Goal: Task Accomplishment & Management: Use online tool/utility

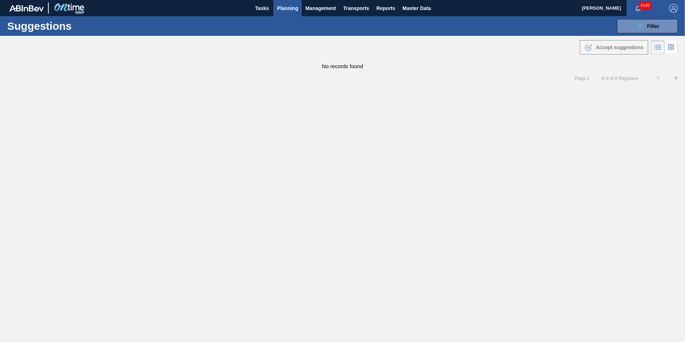
click at [182, 90] on main "Tasks Planning Management Transports Reports Master Data [PERSON_NAME] 4190 Mar…" at bounding box center [342, 171] width 685 height 342
click at [638, 32] on button "089F7B8B-B2A5-4AFE-B5C0-19BA573D28AC Filter" at bounding box center [647, 26] width 61 height 14
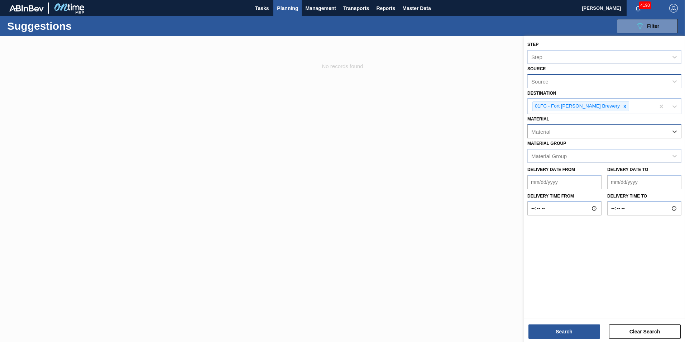
click at [600, 86] on div "Source" at bounding box center [598, 81] width 140 height 10
type input "ipl"
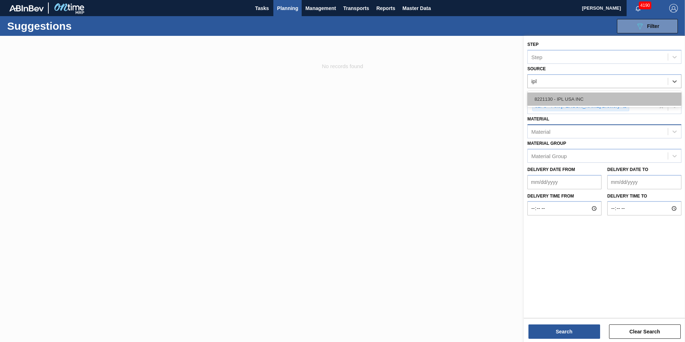
click at [592, 92] on div "8221130 - IPL USA INC" at bounding box center [604, 99] width 154 height 16
click at [592, 95] on div "8221130 - IPL USA INC" at bounding box center [604, 98] width 154 height 13
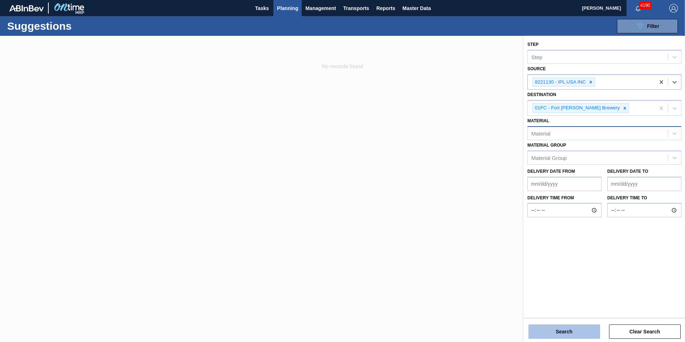
click at [569, 328] on button "Search" at bounding box center [564, 331] width 72 height 14
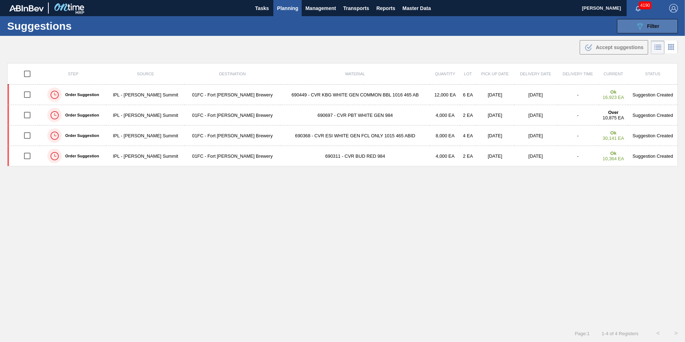
click at [646, 30] on button "089F7B8B-B2A5-4AFE-B5C0-19BA573D28AC Filter" at bounding box center [647, 26] width 61 height 14
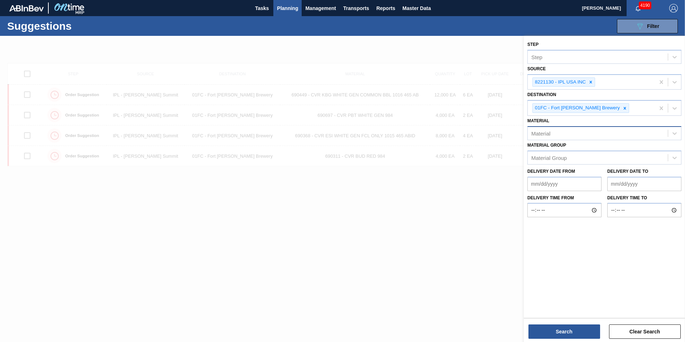
click at [431, 294] on div at bounding box center [342, 207] width 685 height 342
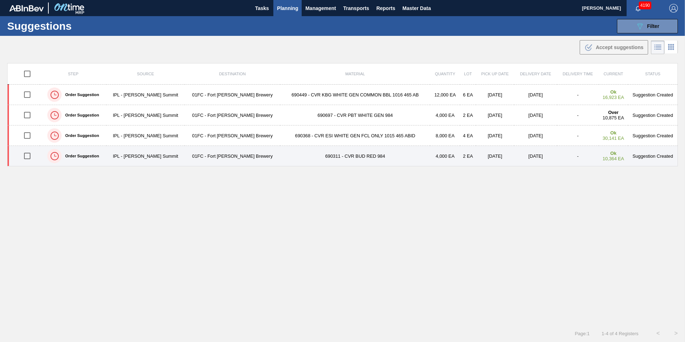
drag, startPoint x: 29, startPoint y: 159, endPoint x: 29, endPoint y: 153, distance: 6.1
click at [29, 159] on input "checkbox" at bounding box center [27, 155] width 15 height 15
checkbox input "true"
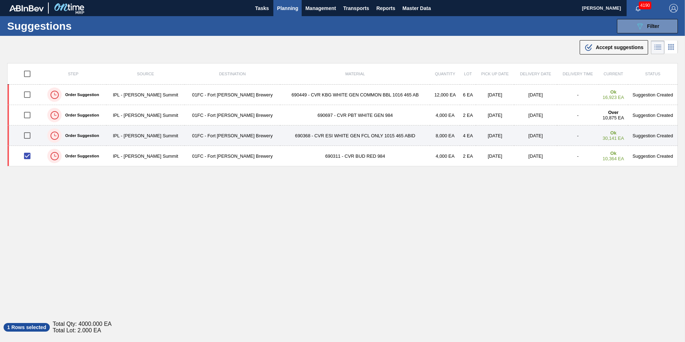
click at [27, 132] on input "checkbox" at bounding box center [27, 135] width 15 height 15
checkbox input "true"
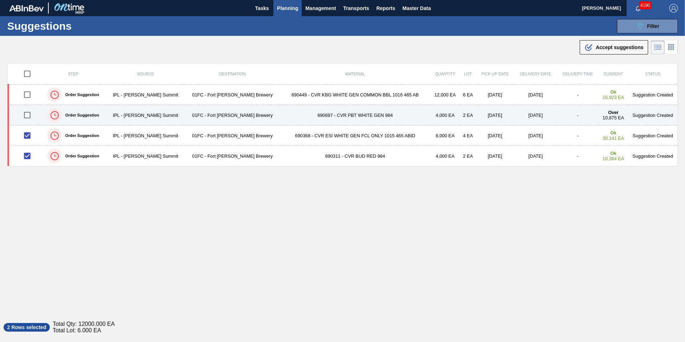
click at [28, 116] on input "checkbox" at bounding box center [27, 114] width 15 height 15
checkbox input "true"
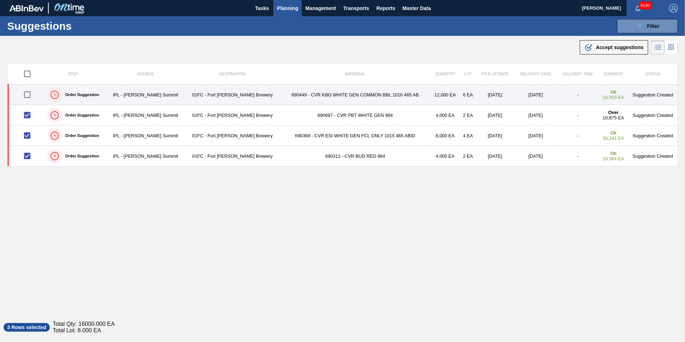
click at [28, 100] on input "checkbox" at bounding box center [27, 94] width 15 height 15
checkbox input "true"
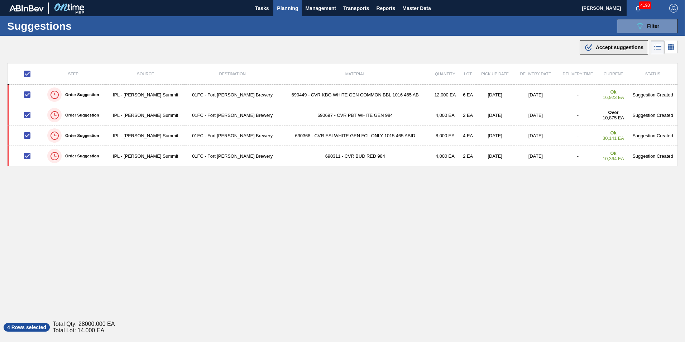
click at [602, 50] on div ".b{fill:var(--color-action-default)} Accept suggestions" at bounding box center [613, 47] width 59 height 9
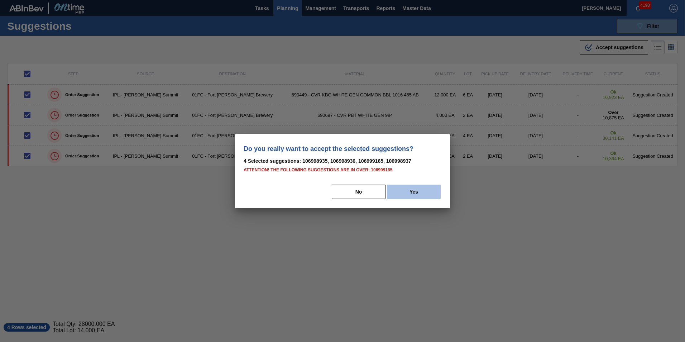
click at [398, 192] on button "Yes" at bounding box center [414, 191] width 54 height 14
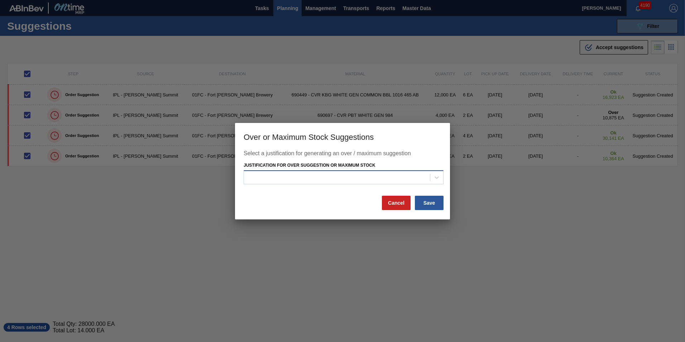
click at [395, 176] on div at bounding box center [337, 177] width 186 height 10
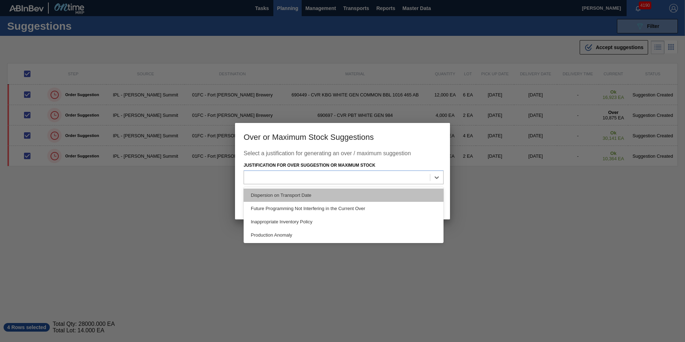
click at [346, 199] on div "Dispersion on Transport Date" at bounding box center [344, 194] width 200 height 13
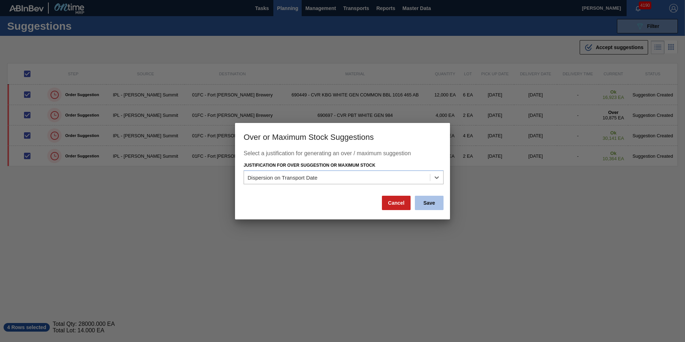
click at [433, 202] on button "Save" at bounding box center [429, 203] width 29 height 14
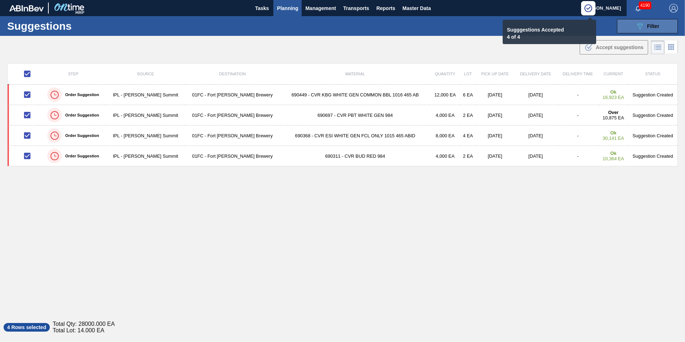
click at [648, 25] on span "Filter" at bounding box center [653, 26] width 12 height 6
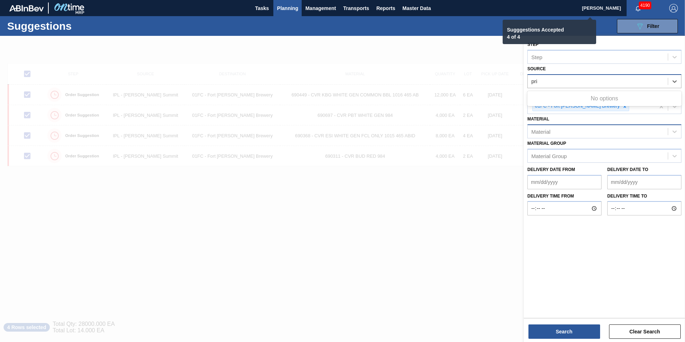
type input "pr"
checkbox input "false"
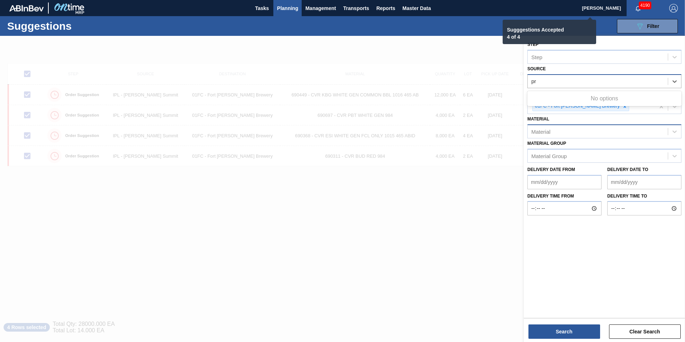
checkbox input "false"
type input "p"
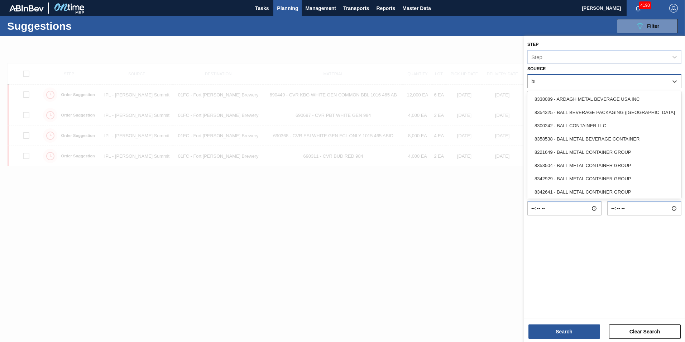
type input "bro"
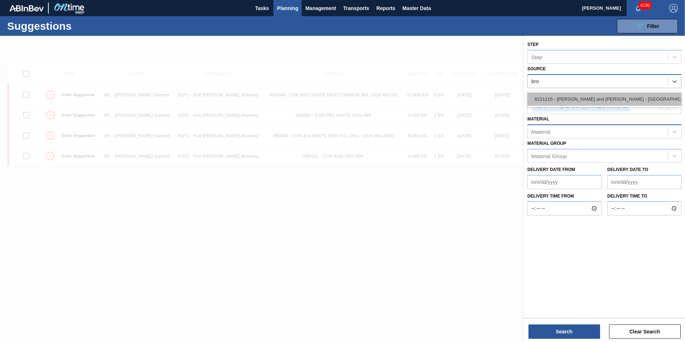
click at [632, 93] on div "8221115 - [PERSON_NAME] and [PERSON_NAME] - [GEOGRAPHIC_DATA]" at bounding box center [604, 98] width 154 height 13
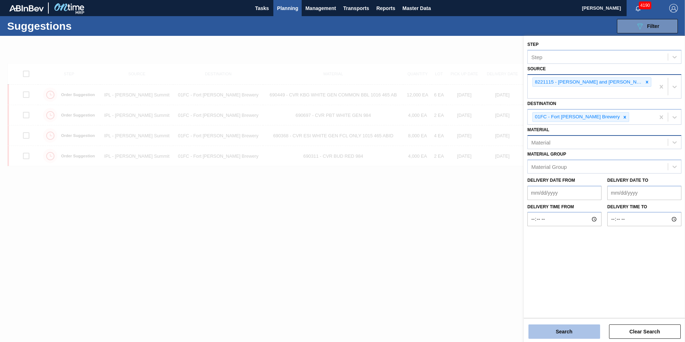
click at [570, 329] on button "Search" at bounding box center [564, 331] width 72 height 14
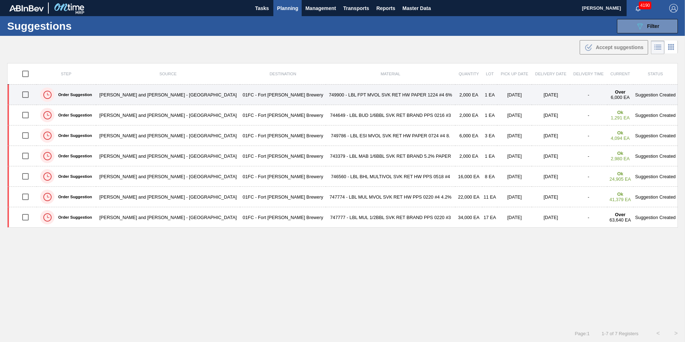
click at [30, 95] on input "checkbox" at bounding box center [25, 94] width 15 height 15
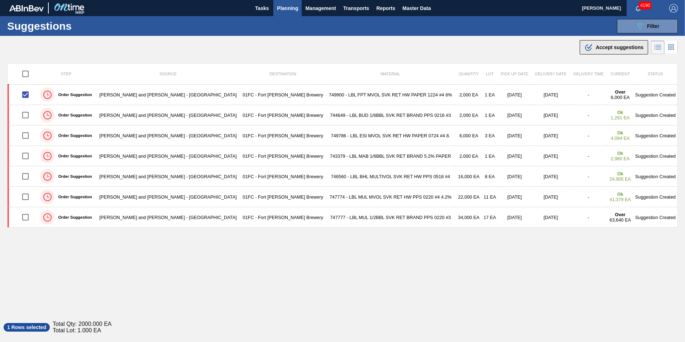
click at [591, 45] on icon ".b{fill:var(--color-action-default)}" at bounding box center [588, 47] width 9 height 9
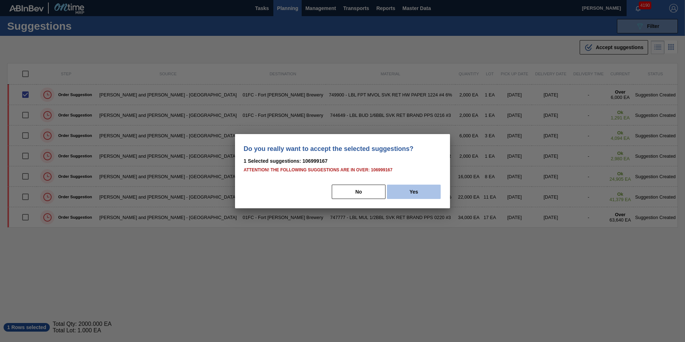
click at [410, 193] on button "Yes" at bounding box center [414, 191] width 54 height 14
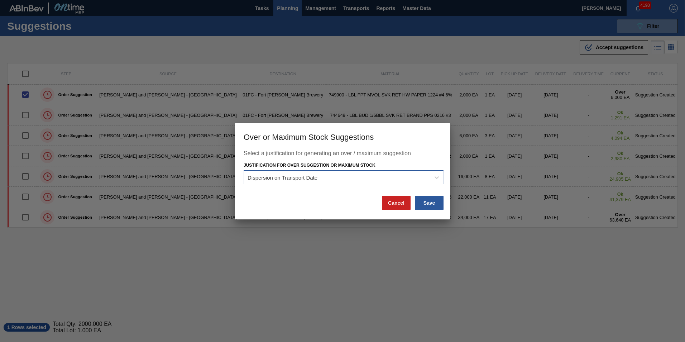
click at [418, 180] on div "Dispersion on Transport Date" at bounding box center [337, 177] width 186 height 10
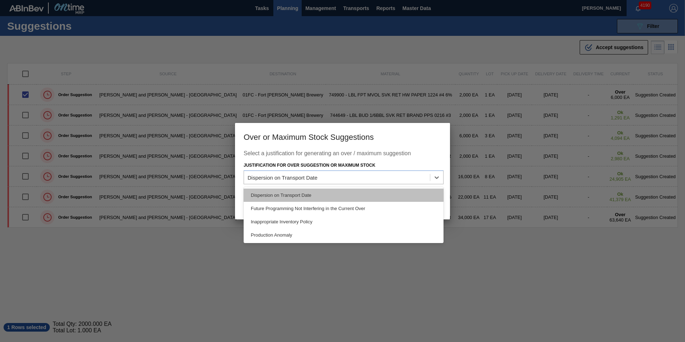
click at [324, 199] on div "Dispersion on Transport Date" at bounding box center [344, 194] width 200 height 13
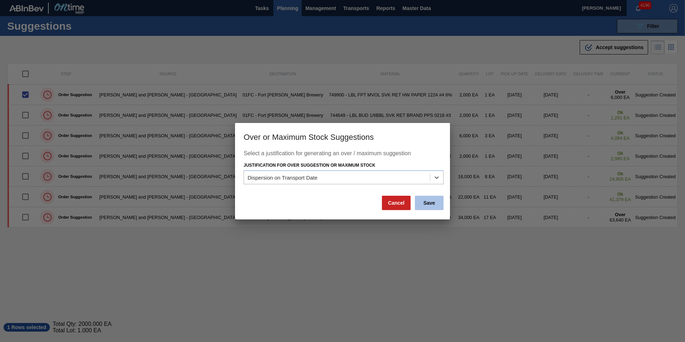
click at [432, 202] on button "Save" at bounding box center [429, 203] width 29 height 14
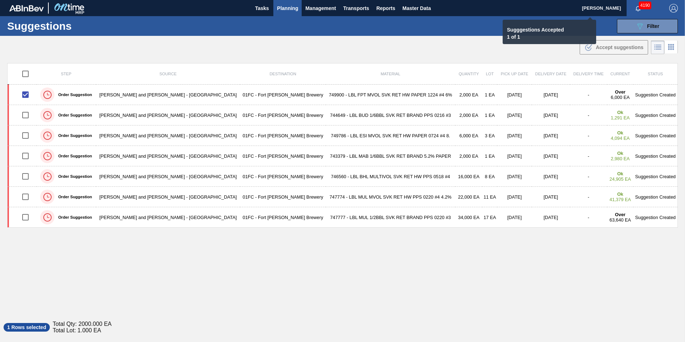
checkbox input "false"
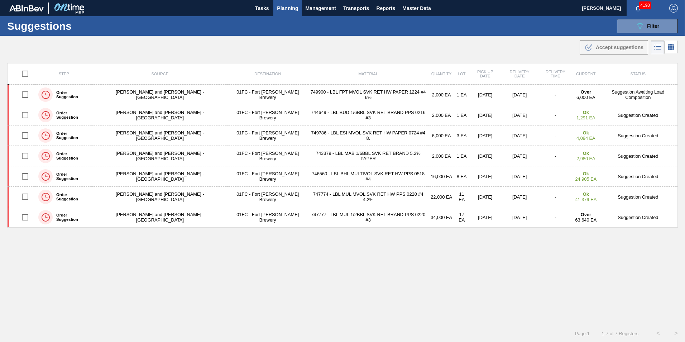
scroll to position [0, 0]
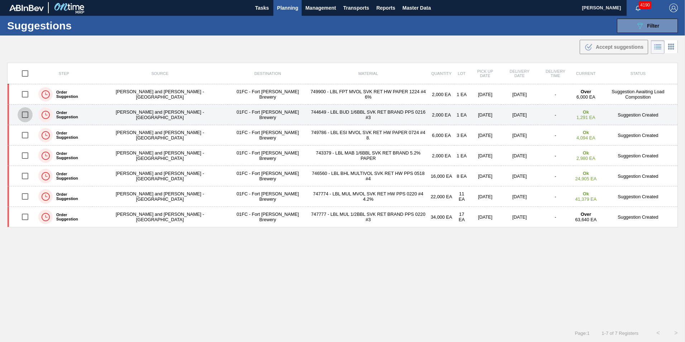
click at [29, 115] on input "checkbox" at bounding box center [25, 114] width 15 height 15
checkbox input "true"
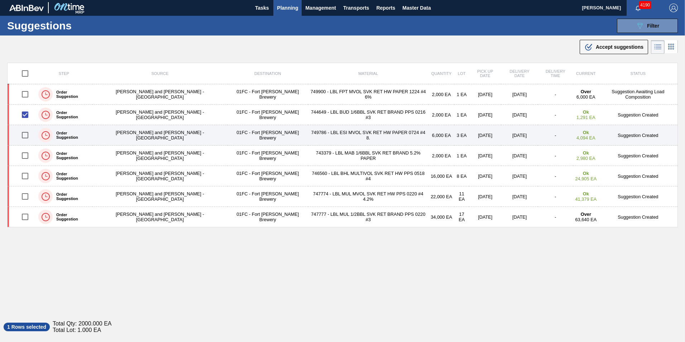
drag, startPoint x: 28, startPoint y: 131, endPoint x: 38, endPoint y: 133, distance: 10.9
click at [28, 131] on input "checkbox" at bounding box center [25, 134] width 15 height 15
checkbox input "true"
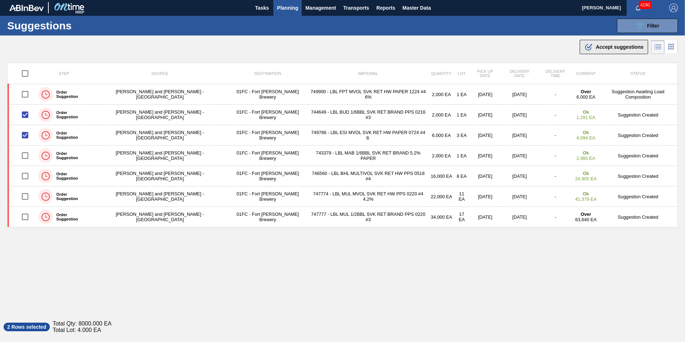
drag, startPoint x: 589, startPoint y: 47, endPoint x: 524, endPoint y: 180, distance: 148.5
click at [589, 47] on icon ".b{fill:var(--color-action-default)}" at bounding box center [588, 47] width 9 height 9
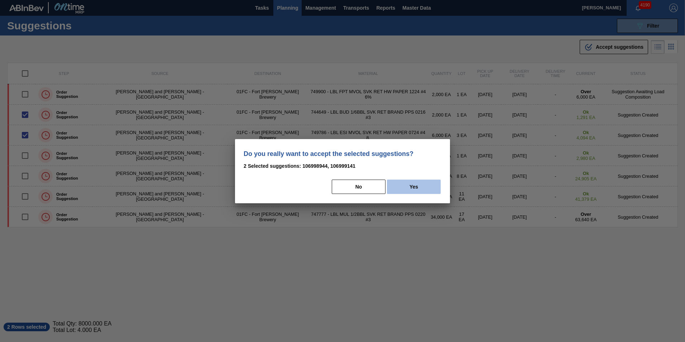
click at [401, 188] on button "Yes" at bounding box center [414, 186] width 54 height 14
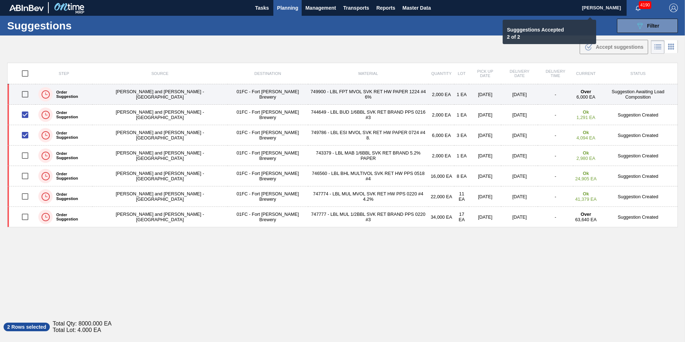
checkbox input "false"
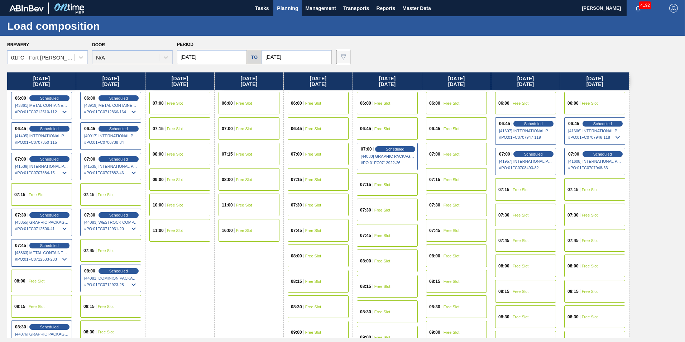
click at [222, 58] on input "10/23/2025" at bounding box center [212, 57] width 70 height 14
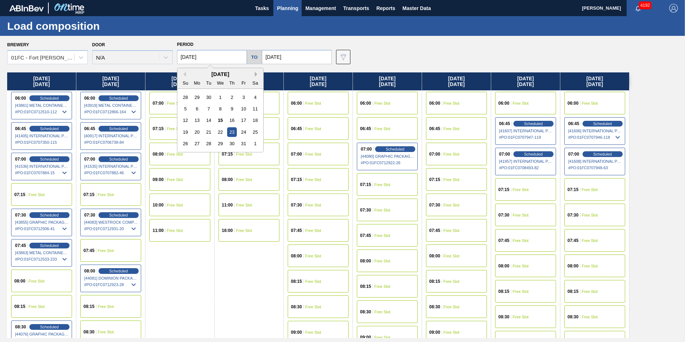
click at [257, 74] on button "Next Month" at bounding box center [257, 74] width 5 height 5
click at [196, 121] on div "10" at bounding box center [197, 120] width 10 height 10
type input "11/10/2025"
type input "10/31/2025"
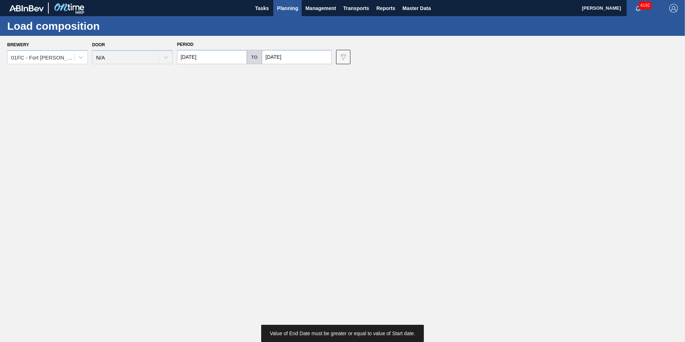
click at [214, 60] on input "11/10/2025" at bounding box center [212, 57] width 70 height 14
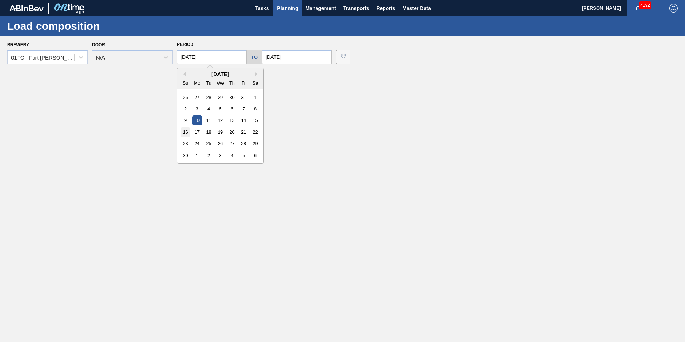
click at [188, 133] on div "16" at bounding box center [185, 132] width 10 height 10
type input "11/16/2025"
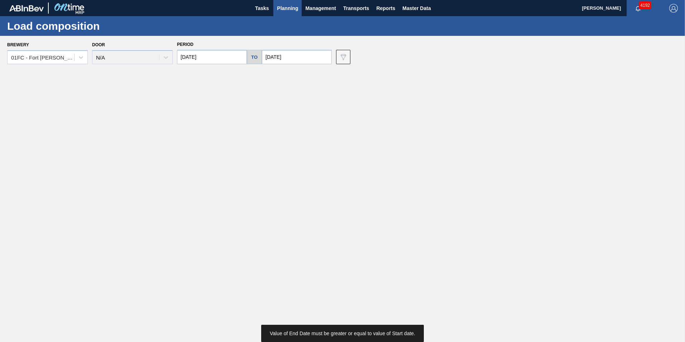
click at [299, 60] on input "10/31/2025" at bounding box center [297, 57] width 70 height 14
click at [340, 74] on button "Next Month" at bounding box center [342, 74] width 5 height 5
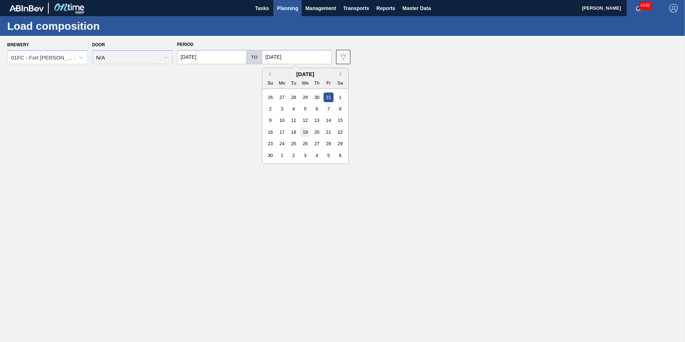
click at [300, 131] on div "19" at bounding box center [305, 132] width 10 height 10
type input "[DATE]"
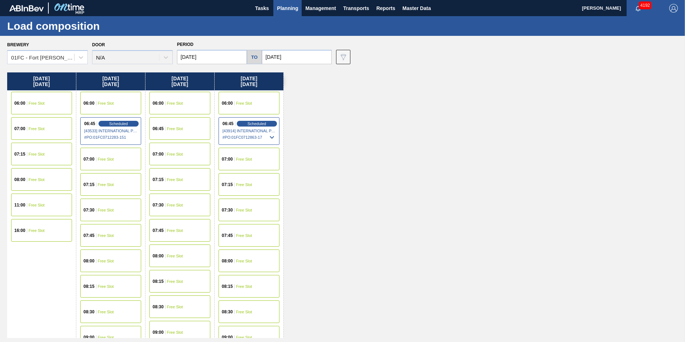
click at [216, 62] on input "11/16/2025" at bounding box center [212, 57] width 70 height 14
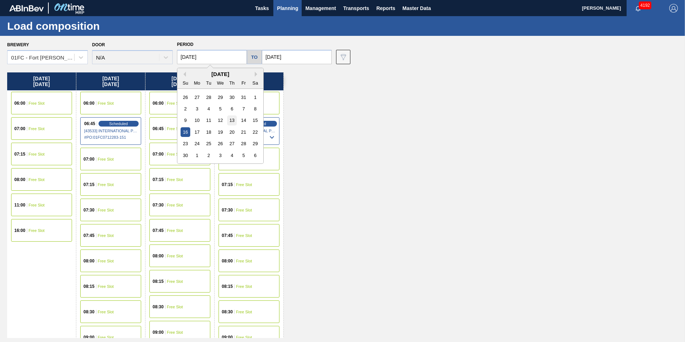
click at [230, 118] on div "13" at bounding box center [232, 120] width 10 height 10
type input "11/13/2025"
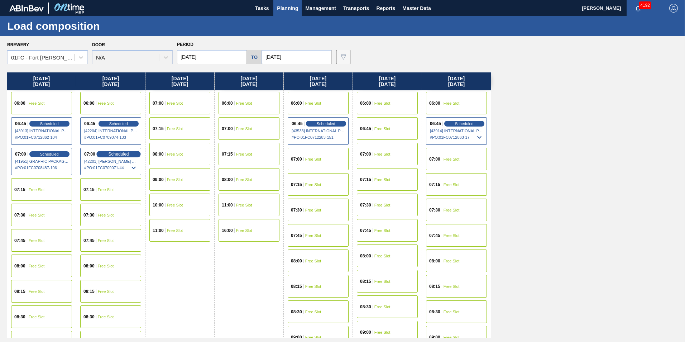
click at [115, 155] on span "Scheduled" at bounding box center [118, 153] width 20 height 5
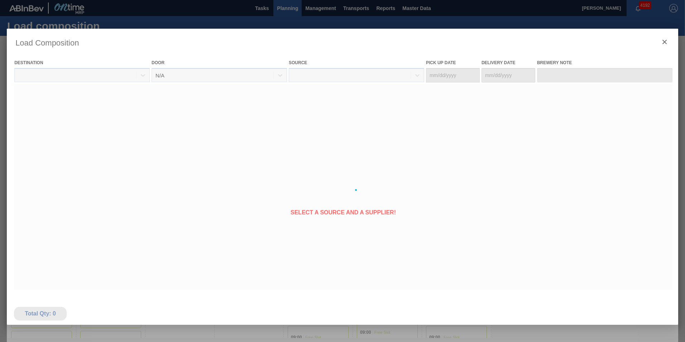
type Date "11/12/2025"
type Date "11/14/2025"
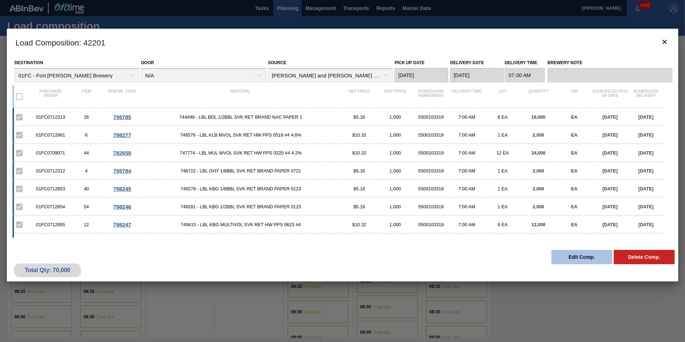
click at [562, 254] on button "Edit Comp." at bounding box center [581, 257] width 61 height 14
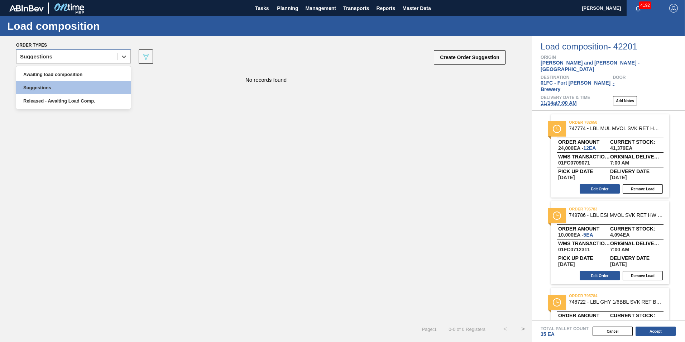
click at [105, 63] on div "Suggestions" at bounding box center [73, 56] width 115 height 14
click at [90, 74] on div "Awaiting load composition" at bounding box center [73, 74] width 115 height 13
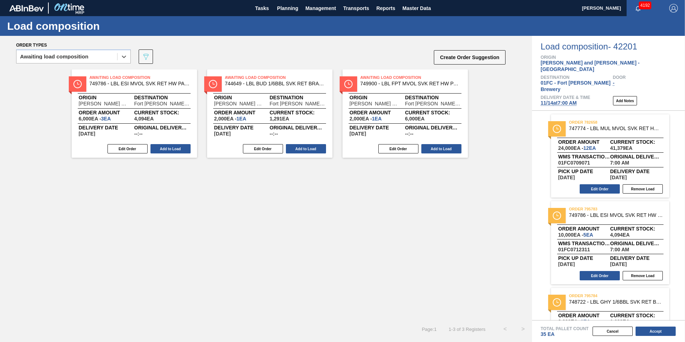
click at [50, 173] on div "Awaiting Load Composition 749786 - LBL ESI MVOL SVK RET HW PAPER 0724 #4 8. Ori…" at bounding box center [266, 194] width 532 height 250
click at [438, 149] on button "Add to Load" at bounding box center [441, 148] width 40 height 9
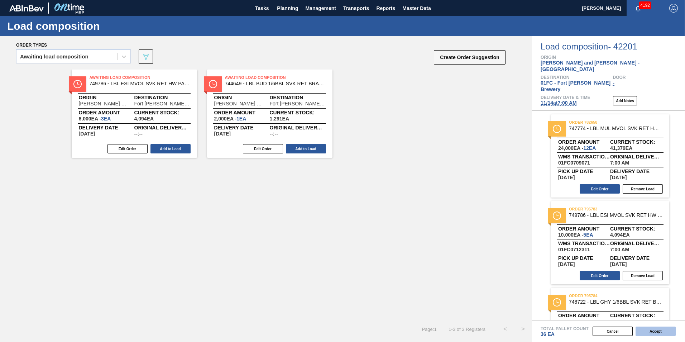
click at [660, 329] on button "Accept" at bounding box center [655, 330] width 40 height 9
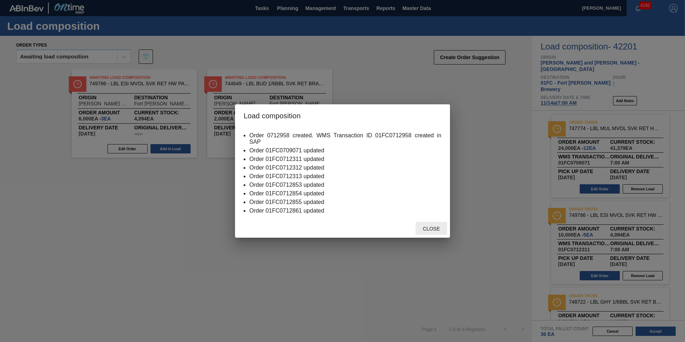
click at [438, 225] on div "Close" at bounding box center [431, 228] width 32 height 13
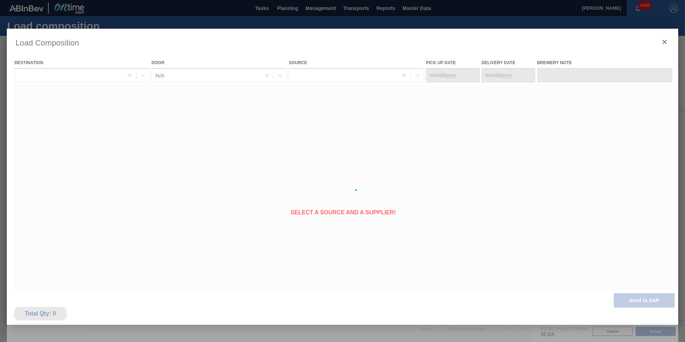
type Date "11/12/2025"
type Date "11/14/2025"
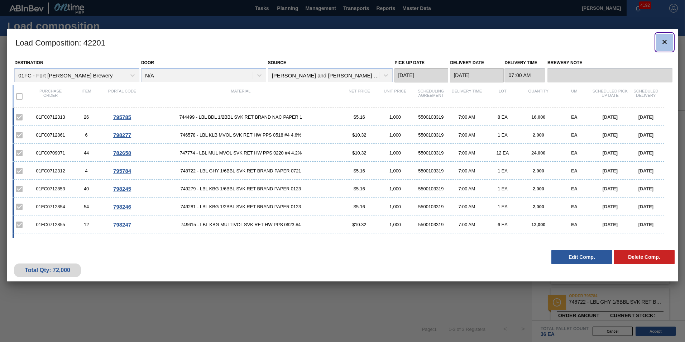
click at [666, 46] on span "botão de ícone" at bounding box center [664, 42] width 9 height 9
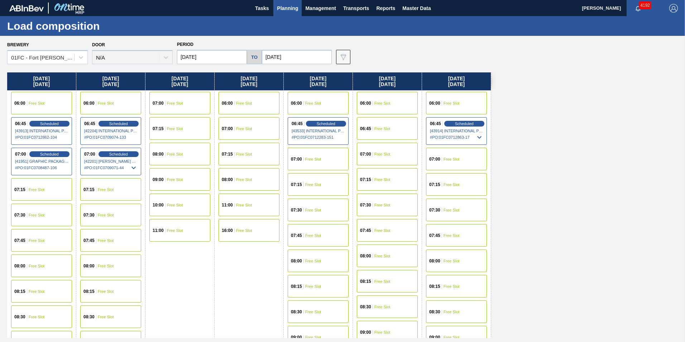
click at [211, 58] on input "11/13/2025" at bounding box center [212, 57] width 70 height 14
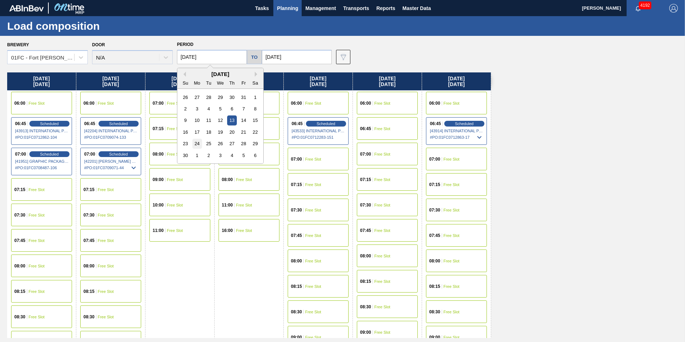
click at [197, 144] on div "24" at bounding box center [197, 144] width 10 height 10
type input "11/24/2025"
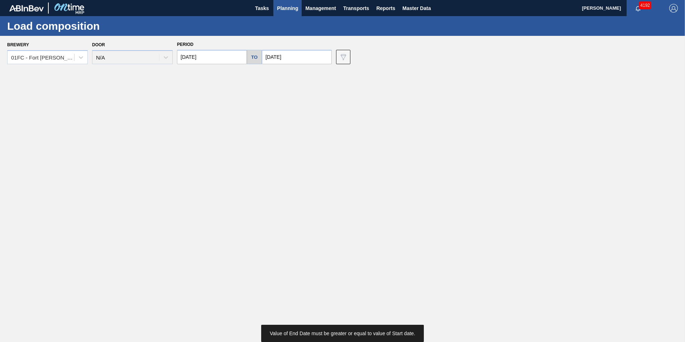
click at [297, 53] on input "[DATE]" at bounding box center [297, 57] width 70 height 14
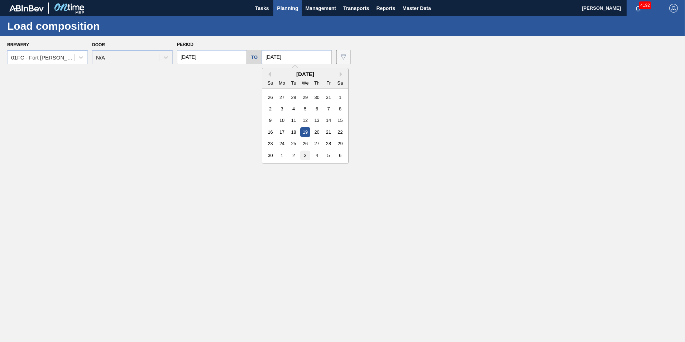
click at [303, 150] on div "3" at bounding box center [305, 155] width 10 height 10
type input "[DATE]"
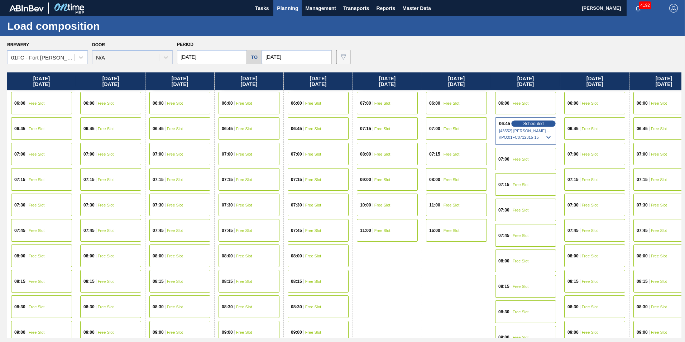
click at [524, 121] on span "Scheduled" at bounding box center [533, 123] width 20 height 5
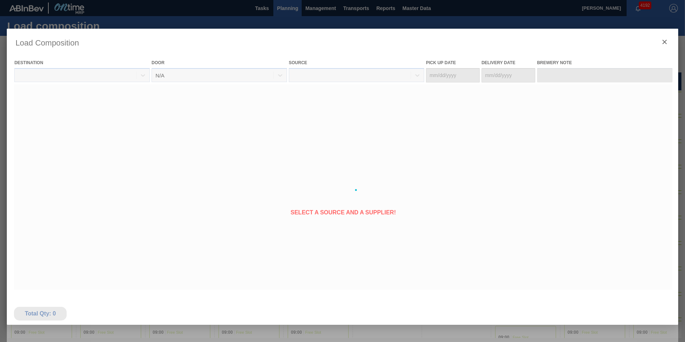
type Date "11/29/2025"
type Date "12/01/2025"
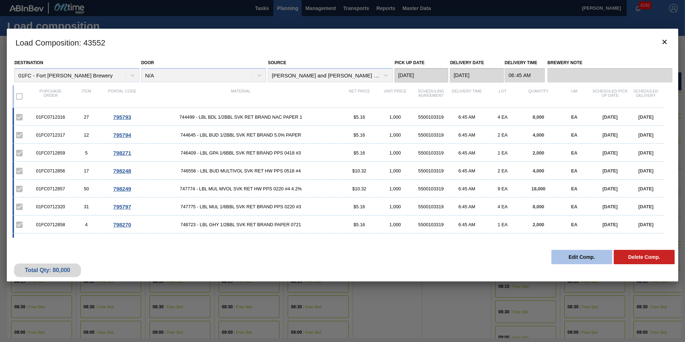
click at [570, 257] on button "Edit Comp." at bounding box center [581, 257] width 61 height 14
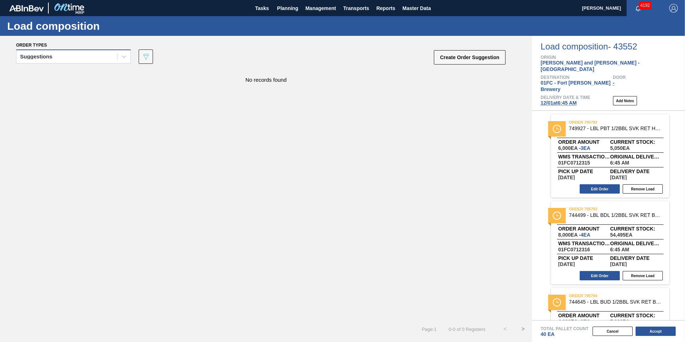
click at [52, 58] on div "Suggestions" at bounding box center [36, 56] width 32 height 5
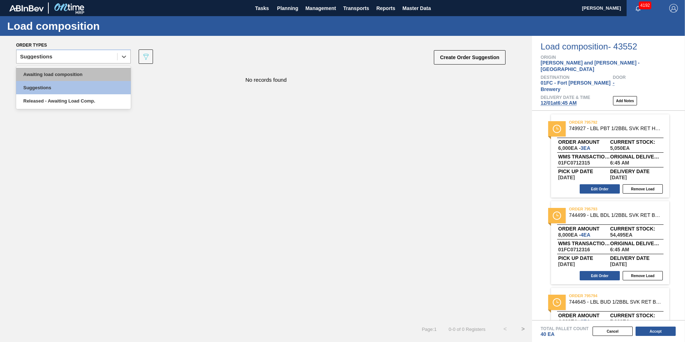
click at [49, 75] on div "Awaiting load composition" at bounding box center [73, 74] width 115 height 13
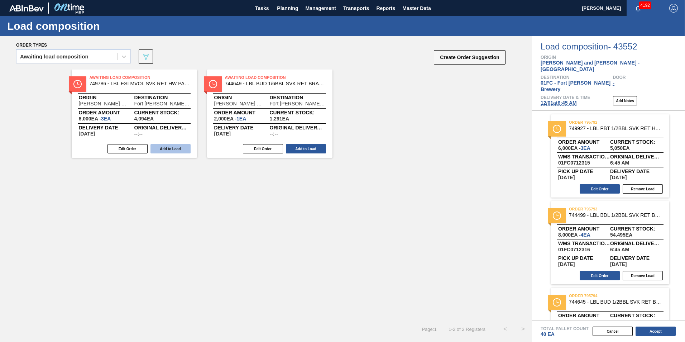
click at [172, 148] on button "Add to Load" at bounding box center [170, 148] width 40 height 9
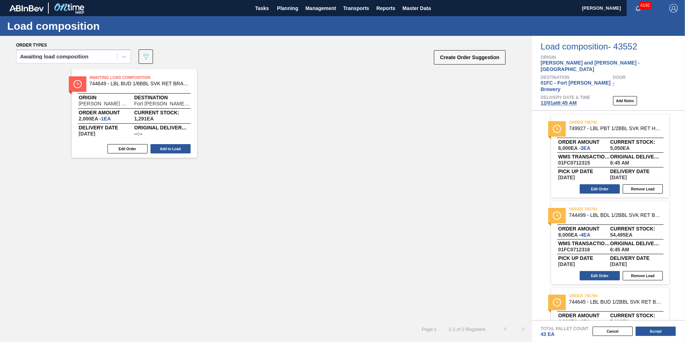
click at [172, 148] on button "Add to Load" at bounding box center [170, 148] width 40 height 9
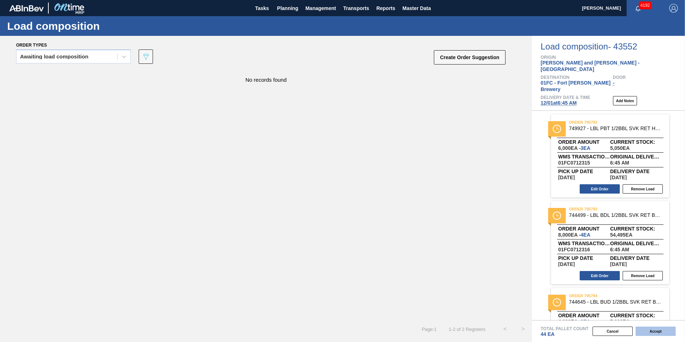
click at [662, 333] on button "Accept" at bounding box center [655, 330] width 40 height 9
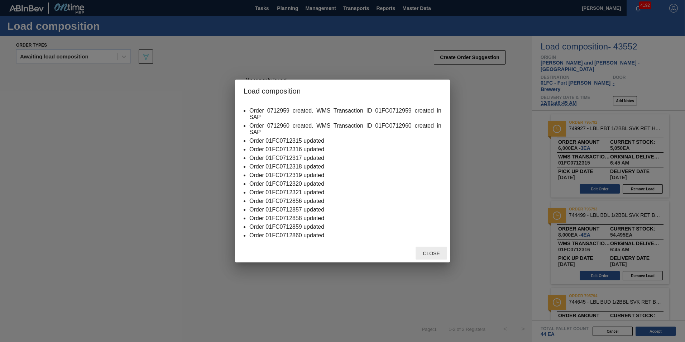
click at [432, 249] on div "Close" at bounding box center [431, 252] width 32 height 13
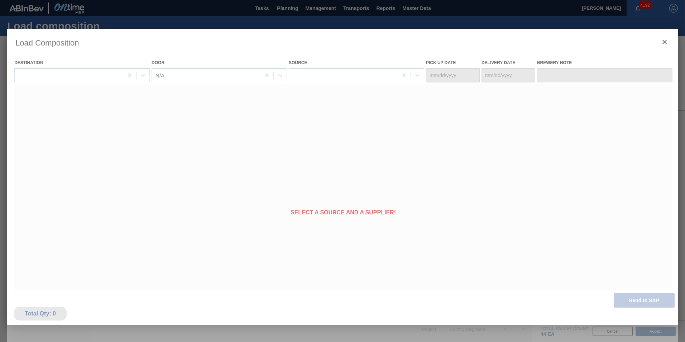
type Date "11/29/2025"
type Date "12/01/2025"
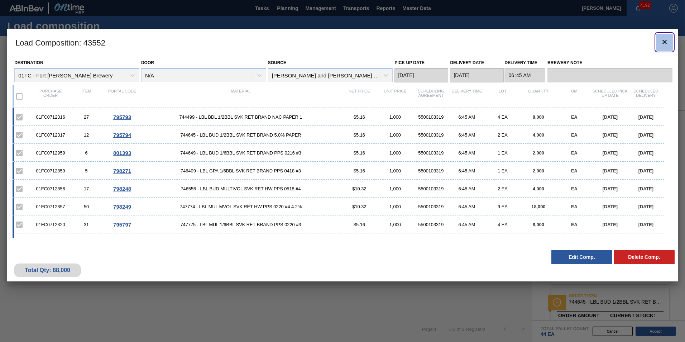
click at [663, 39] on icon "botão de ícone" at bounding box center [664, 42] width 9 height 9
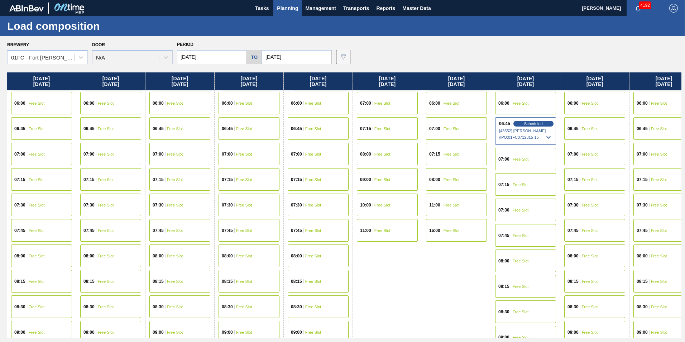
click at [290, 56] on input "[DATE]" at bounding box center [297, 57] width 70 height 14
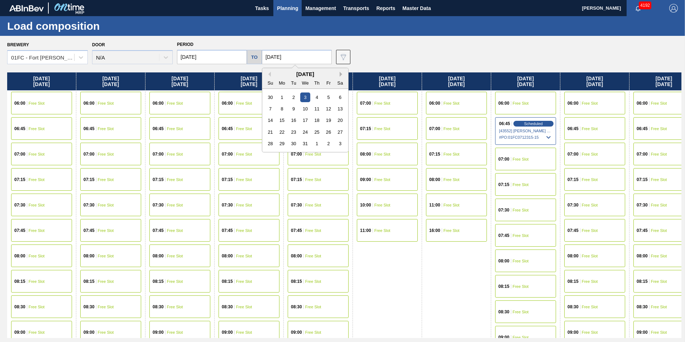
click at [340, 74] on button "Next Month" at bounding box center [342, 74] width 5 height 5
click at [268, 76] on button "Previous Month" at bounding box center [268, 74] width 5 height 5
click at [294, 109] on div "9" at bounding box center [294, 109] width 10 height 10
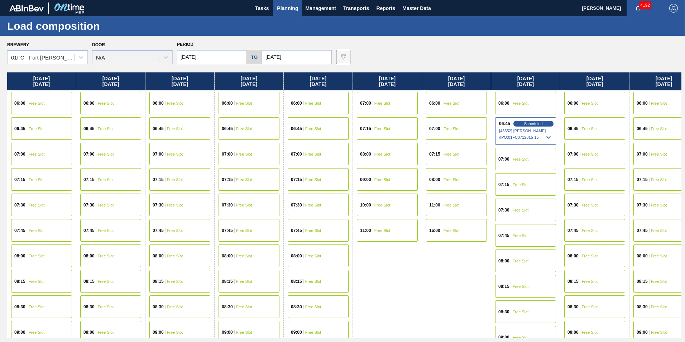
click at [295, 57] on input "12/09/2025" at bounding box center [297, 57] width 70 height 14
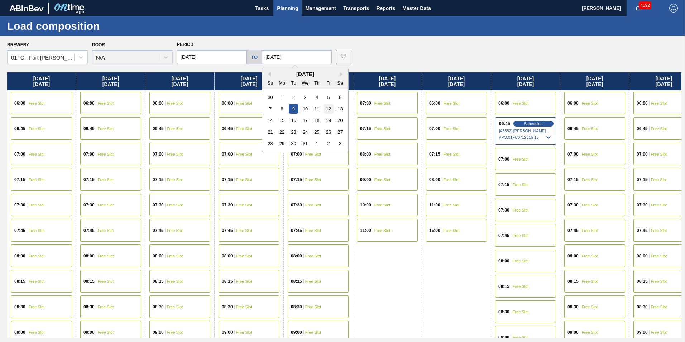
click at [330, 110] on div "12" at bounding box center [328, 109] width 10 height 10
type input "[DATE]"
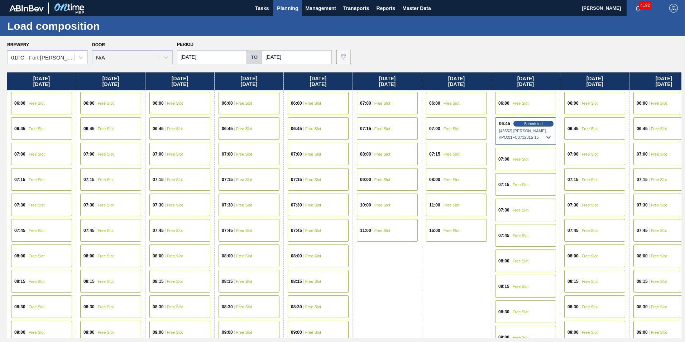
click at [213, 57] on input "11/24/2025" at bounding box center [212, 57] width 70 height 14
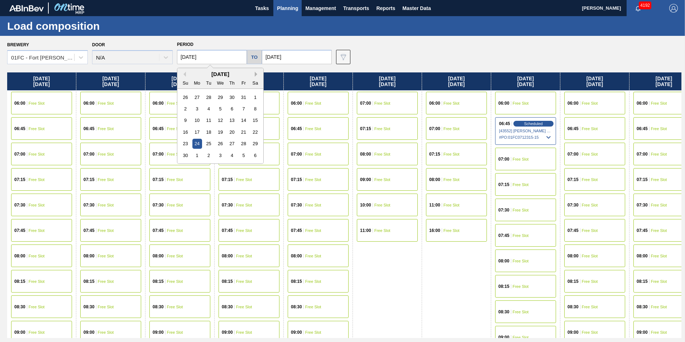
click at [255, 74] on button "Next Month" at bounding box center [257, 74] width 5 height 5
click at [196, 107] on div "8" at bounding box center [197, 109] width 10 height 10
type input "12/08/2025"
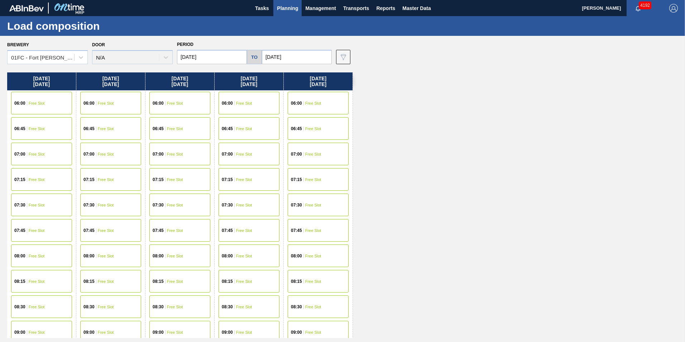
click at [184, 155] on div "07:00 Free Slot" at bounding box center [179, 154] width 61 height 23
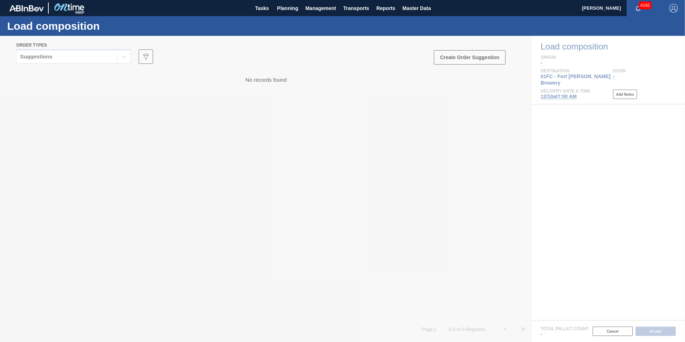
click at [75, 57] on div at bounding box center [342, 189] width 685 height 306
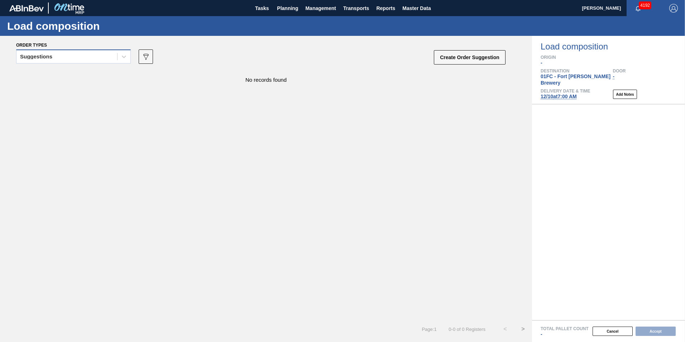
click at [77, 58] on div "Suggestions" at bounding box center [66, 57] width 101 height 10
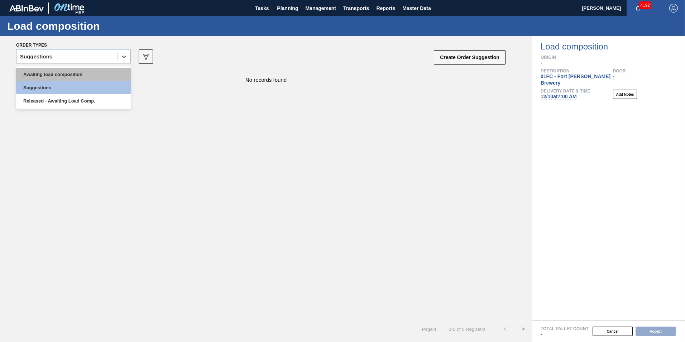
click at [61, 69] on div "Awaiting load composition" at bounding box center [73, 74] width 115 height 13
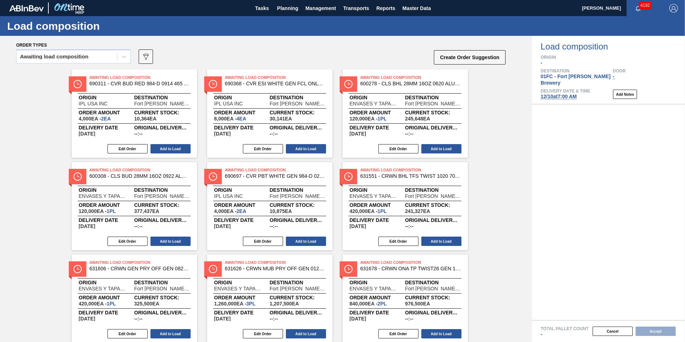
scroll to position [172, 0]
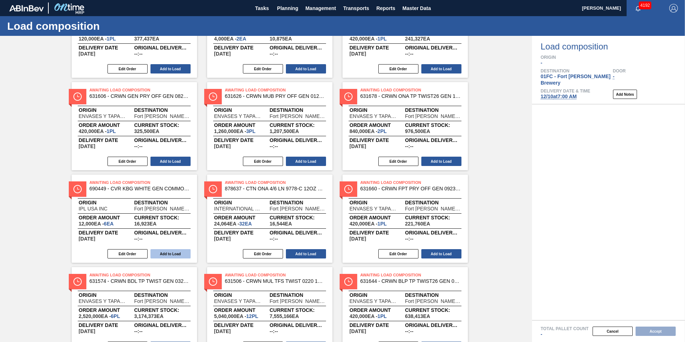
click at [164, 251] on button "Add to Load" at bounding box center [170, 253] width 40 height 9
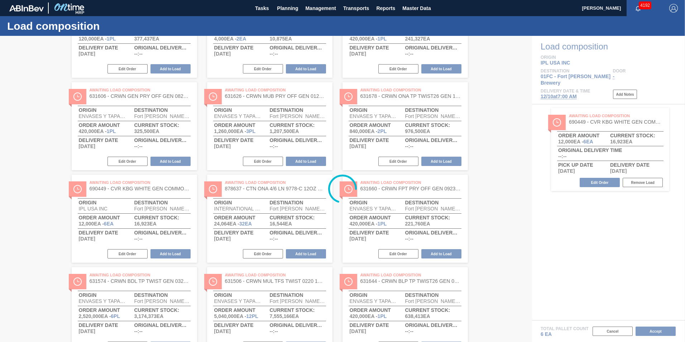
scroll to position [0, 0]
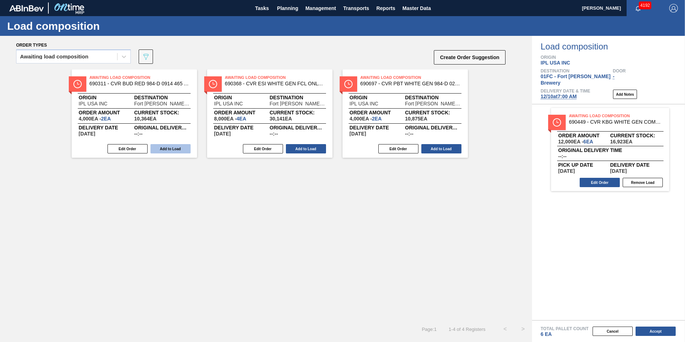
click at [156, 149] on button "Add to Load" at bounding box center [170, 148] width 40 height 9
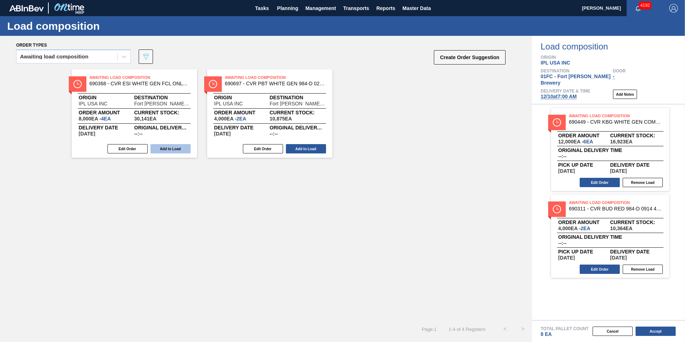
click at [162, 149] on button "Add to Load" at bounding box center [170, 148] width 40 height 9
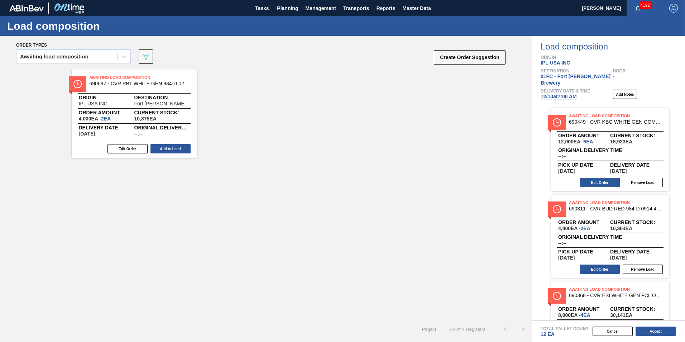
drag, startPoint x: 161, startPoint y: 149, endPoint x: 0, endPoint y: 199, distance: 168.8
click at [161, 149] on button "Add to Load" at bounding box center [170, 148] width 40 height 9
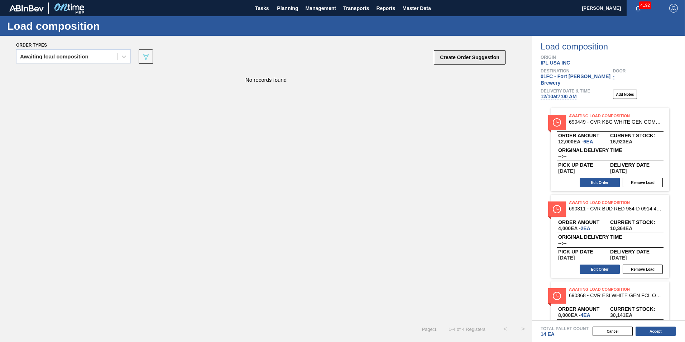
click at [482, 60] on button "Create Order Suggestion" at bounding box center [470, 57] width 72 height 14
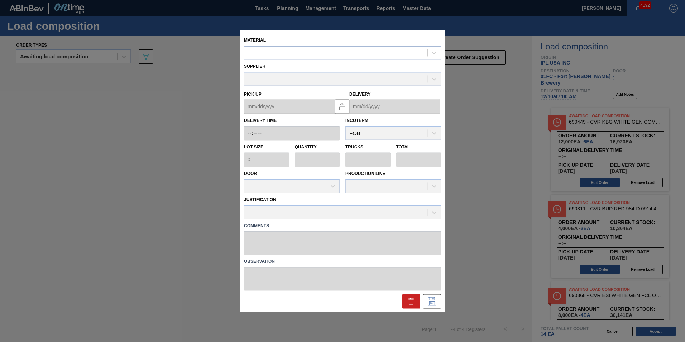
click at [349, 57] on div at bounding box center [335, 53] width 183 height 10
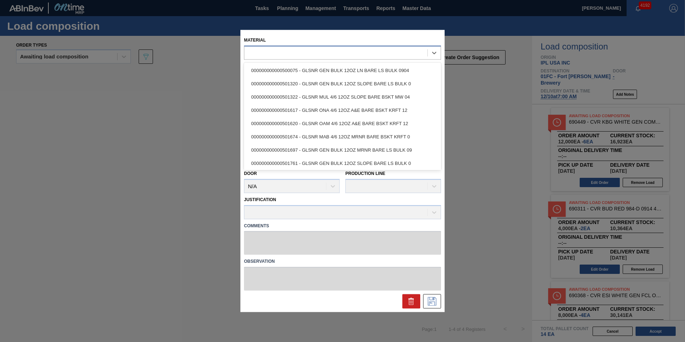
paste input "690285"
type input "690285"
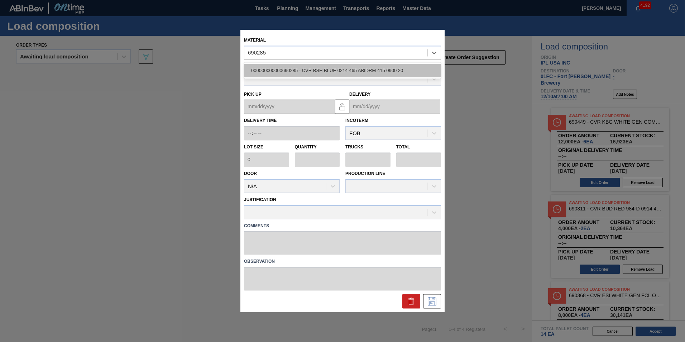
click at [322, 71] on div "000000000000690285 - CVR BSH BLUE 0214 465 ABIDRM 415 0900 20" at bounding box center [342, 70] width 197 height 13
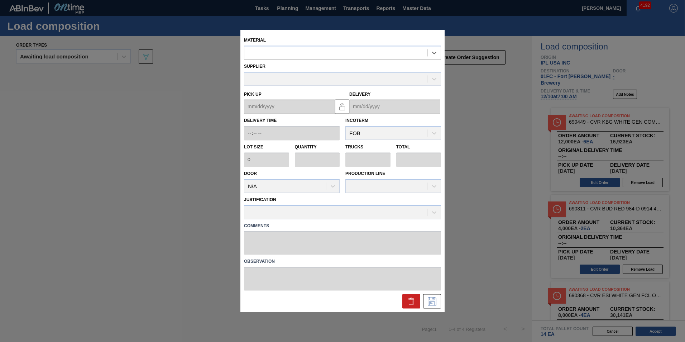
type input "2,000"
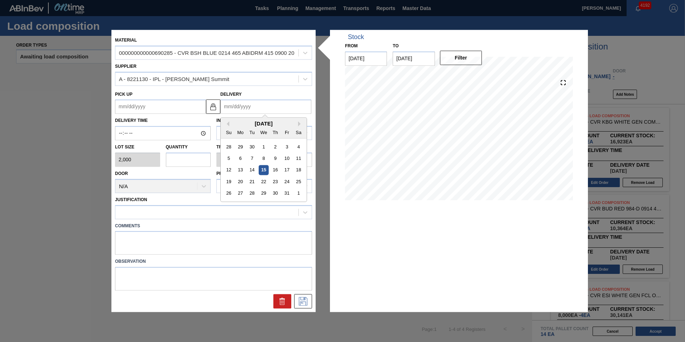
click at [242, 109] on input "Delivery" at bounding box center [265, 107] width 91 height 14
type input "1"
type up "12/25/2024"
type input "12"
type up "11/24/2025"
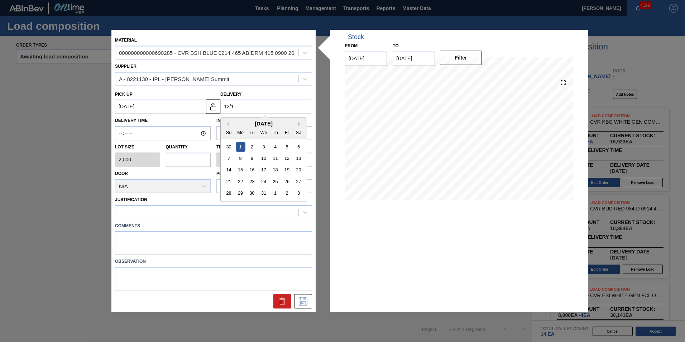
type input "12/10"
type up "[DATE]"
click at [260, 158] on div "10" at bounding box center [264, 159] width 10 height 10
type input "[DATE]"
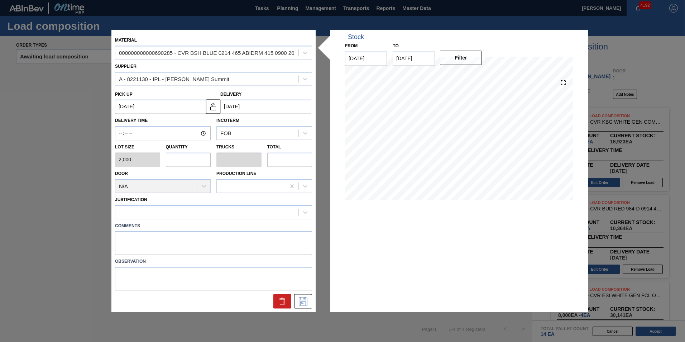
click at [191, 159] on input "text" at bounding box center [188, 159] width 45 height 14
type input "1"
type input "0.002"
type input "2,000"
type input "1"
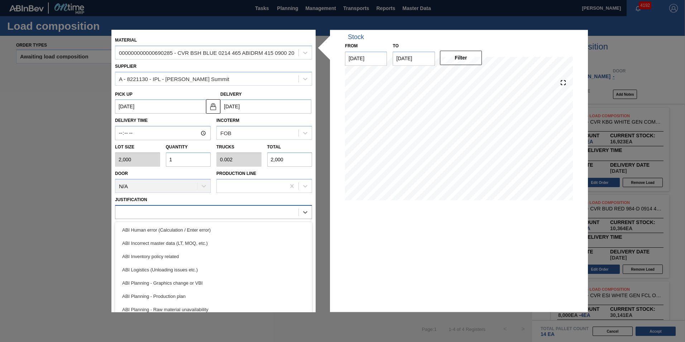
click at [180, 211] on div at bounding box center [206, 212] width 183 height 10
type input "inv"
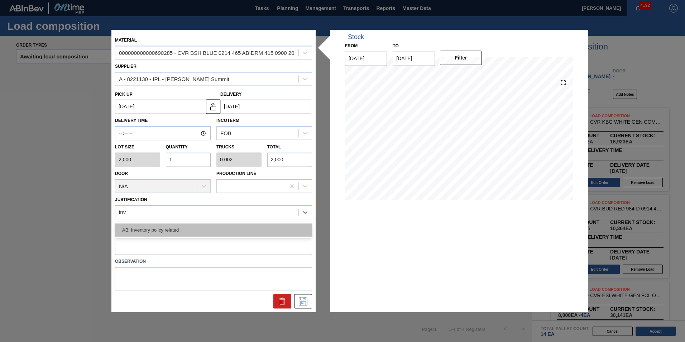
click at [173, 231] on div "ABI Inventory policy related" at bounding box center [213, 229] width 197 height 13
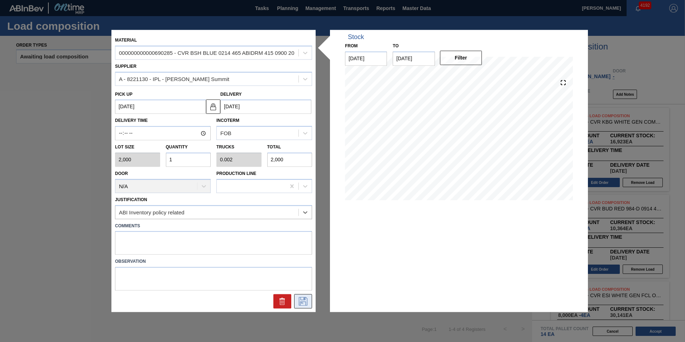
click at [301, 296] on button at bounding box center [303, 301] width 18 height 14
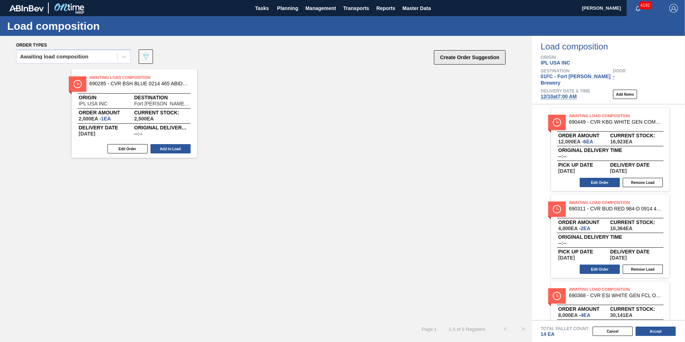
click at [450, 63] on button "Create Order Suggestion" at bounding box center [470, 57] width 72 height 14
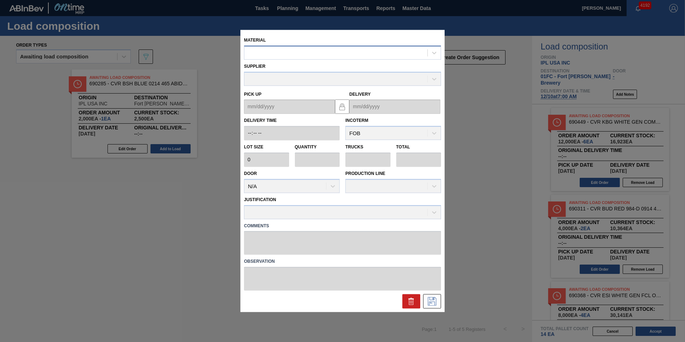
click at [279, 56] on div at bounding box center [335, 53] width 183 height 10
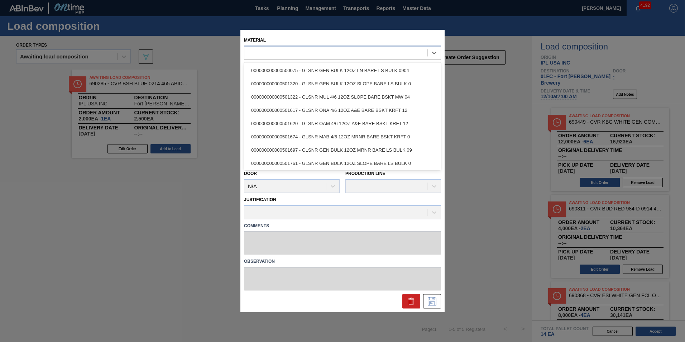
paste input "690626"
type input "690626"
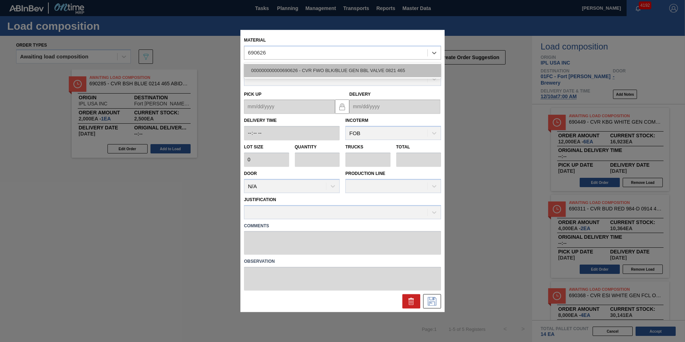
click at [278, 66] on div "000000000000690626 - CVR FWO BLK/BLUE GEN BBL VALVE 0821 465" at bounding box center [342, 70] width 197 height 13
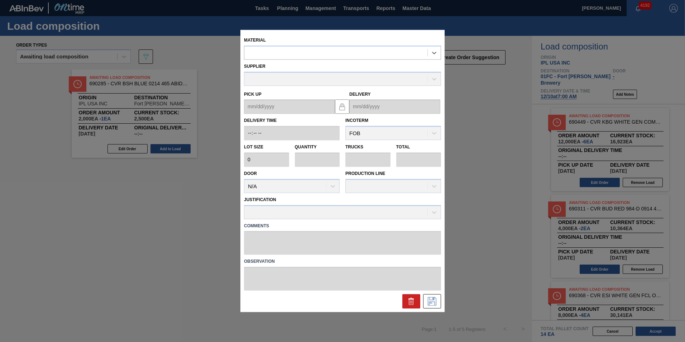
type input "2,000"
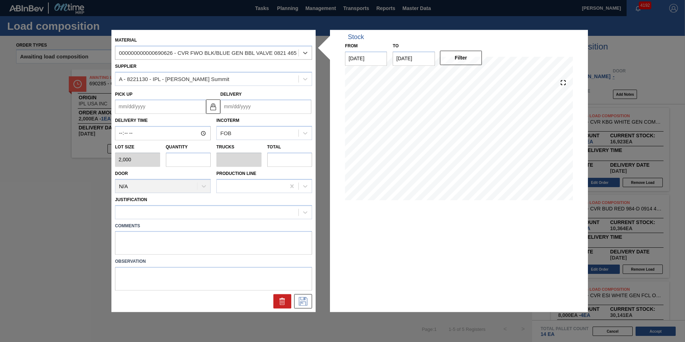
click at [255, 108] on input "Delivery" at bounding box center [265, 107] width 91 height 14
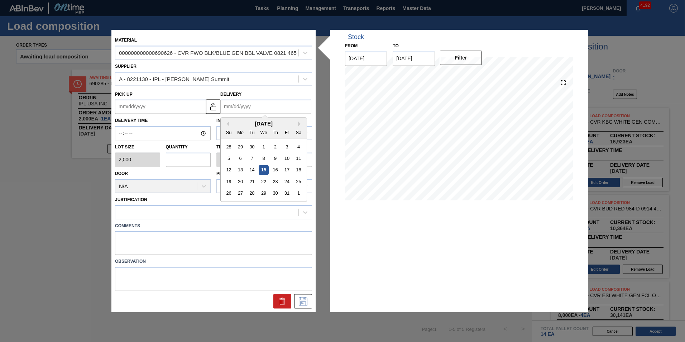
type input "1"
type up "12/25/2024"
type input "12"
type up "11/24/2025"
type input "12/10"
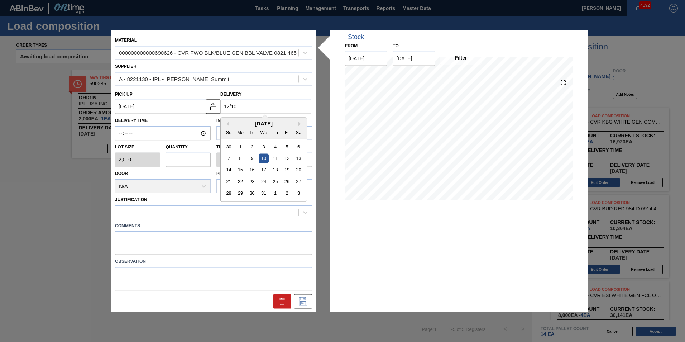
type up "[DATE]"
click at [263, 156] on div "10" at bounding box center [264, 159] width 10 height 10
type input "[DATE]"
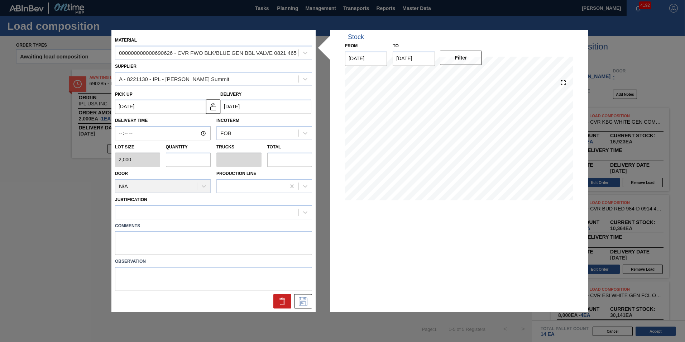
click at [199, 164] on input "text" at bounding box center [188, 159] width 45 height 14
type input "1"
type input "0.02"
type input "2,000"
type input "1"
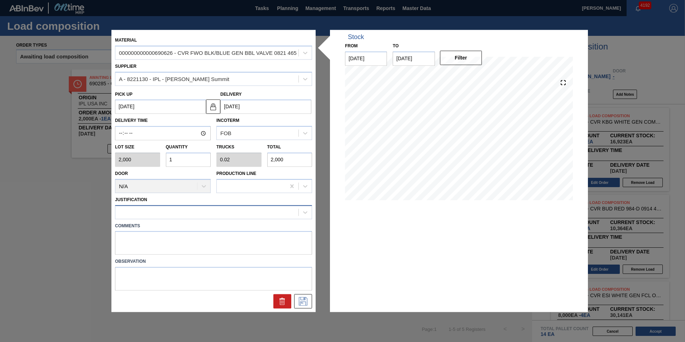
click at [196, 213] on div at bounding box center [206, 212] width 183 height 10
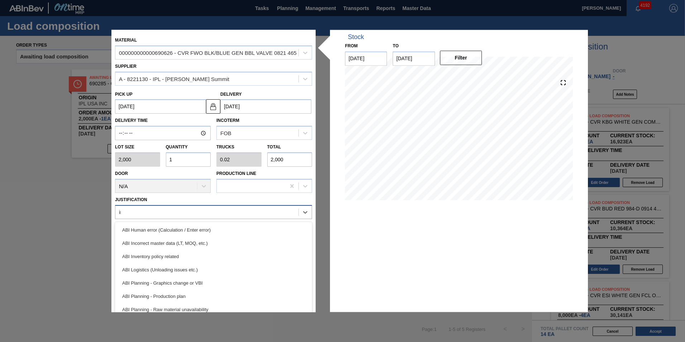
type input "inv"
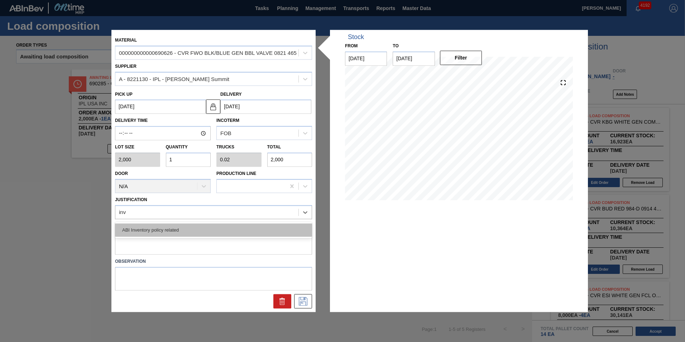
click at [184, 230] on div "ABI Inventory policy related" at bounding box center [213, 229] width 197 height 13
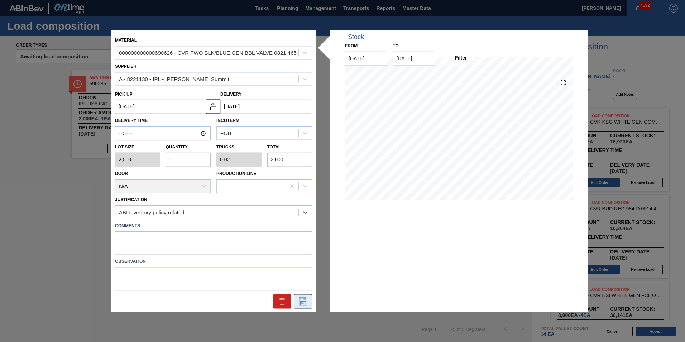
click at [302, 303] on icon at bounding box center [302, 301] width 11 height 9
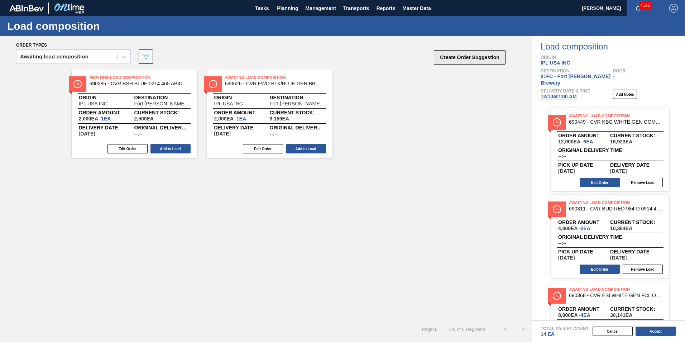
click at [475, 55] on button "Create Order Suggestion" at bounding box center [470, 57] width 72 height 14
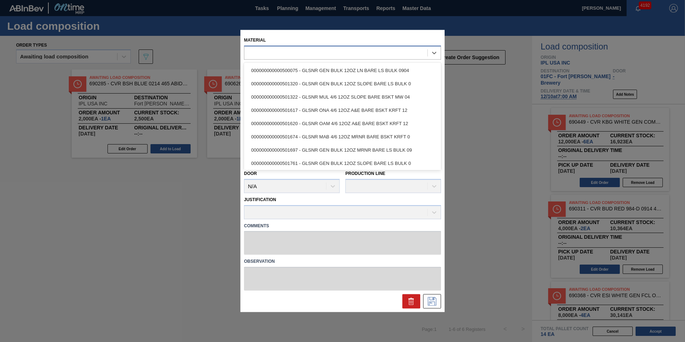
click at [347, 52] on div at bounding box center [335, 53] width 183 height 10
paste input "690698"
type input "690698"
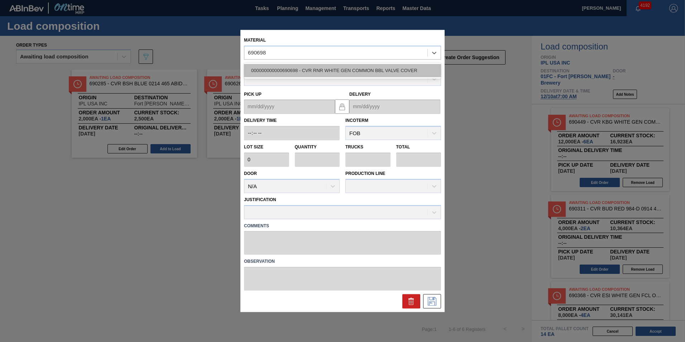
click at [338, 64] on div "000000000000690698 - CVR RNR WHITE GEN COMMON BBL VALVE COVER" at bounding box center [342, 70] width 197 height 13
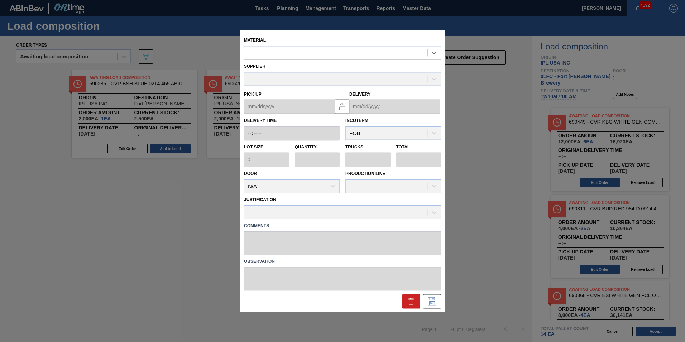
type input "2,000"
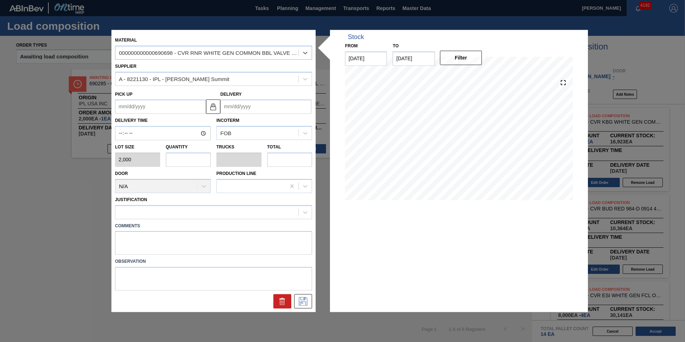
click at [183, 164] on input "text" at bounding box center [188, 159] width 45 height 14
type input "1"
type input "0.125"
type input "2,000"
type input "1"
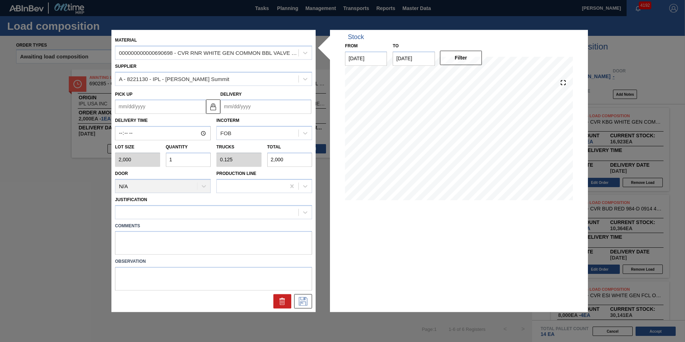
click at [257, 110] on input "Delivery" at bounding box center [265, 107] width 91 height 14
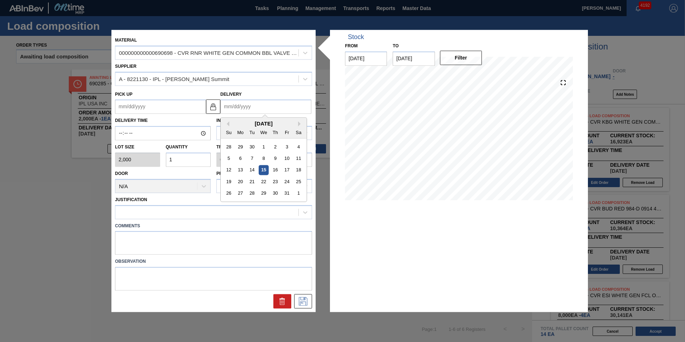
type input "1"
type up "12/25/2024"
type input "10"
type up "09/24/2025"
type input "1"
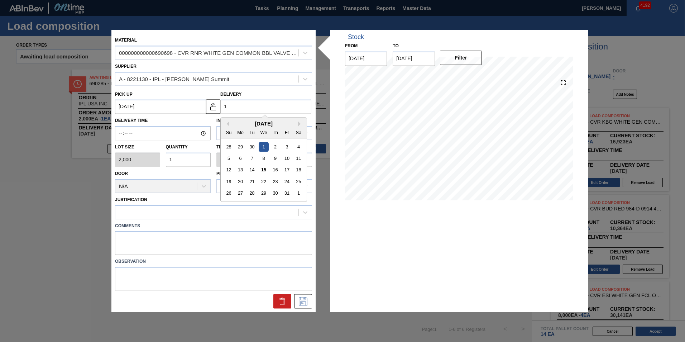
type up "12/25/2024"
type input "12"
type up "11/24/2025"
type input "12/12"
type up "[DATE]"
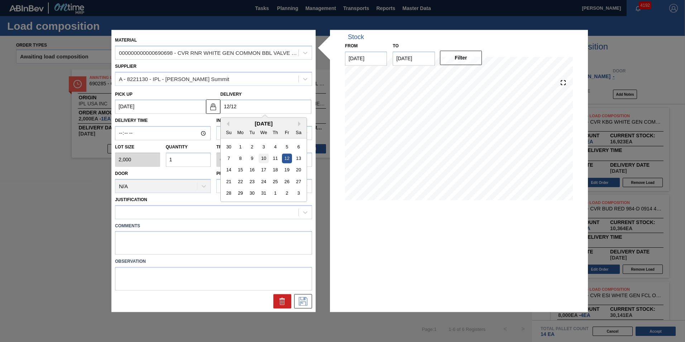
type input "12/12"
click at [262, 159] on div "10" at bounding box center [264, 159] width 10 height 10
type up "[DATE]"
type input "[DATE]"
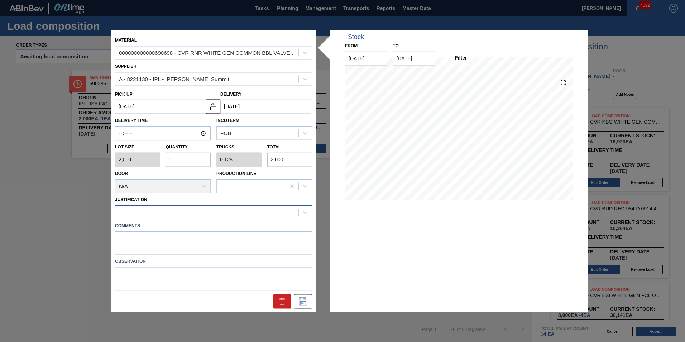
click at [170, 215] on div at bounding box center [206, 212] width 183 height 10
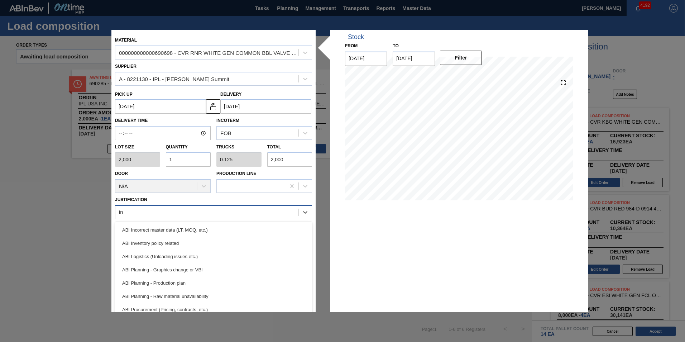
type input "inv"
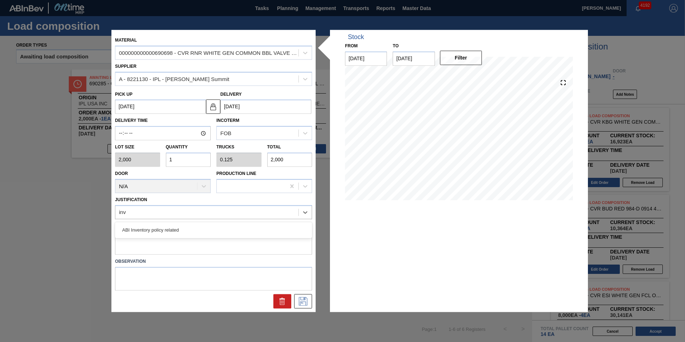
click at [173, 226] on div "ABI Inventory policy related" at bounding box center [213, 229] width 197 height 13
click at [308, 302] on icon at bounding box center [302, 301] width 11 height 9
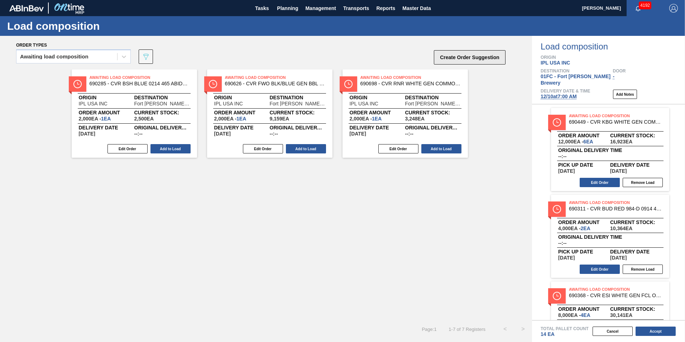
click at [453, 57] on button "Create Order Suggestion" at bounding box center [470, 57] width 72 height 14
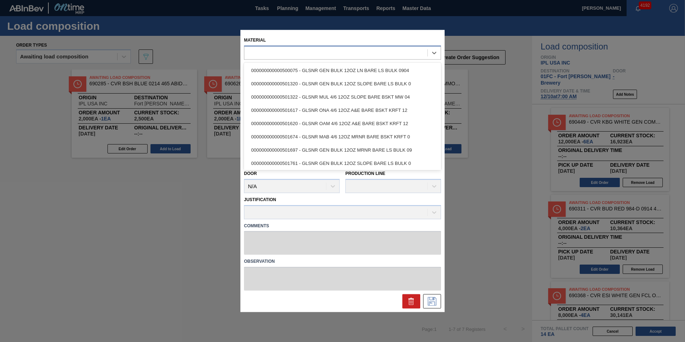
click at [367, 55] on div at bounding box center [335, 53] width 183 height 10
paste input "650829"
type input "650829"
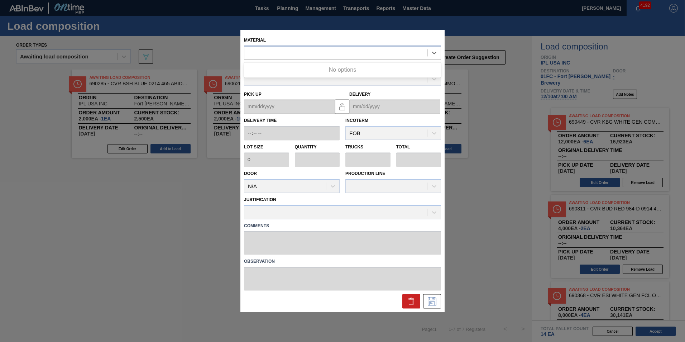
click at [326, 54] on div "650829" at bounding box center [335, 53] width 183 height 10
paste input "650829"
type input "650829"
click at [326, 54] on div "650829" at bounding box center [335, 53] width 183 height 10
click at [408, 298] on icon at bounding box center [411, 301] width 9 height 9
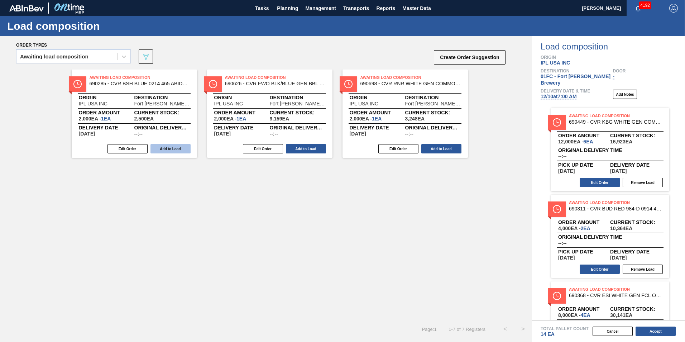
click at [182, 151] on button "Add to Load" at bounding box center [170, 148] width 40 height 9
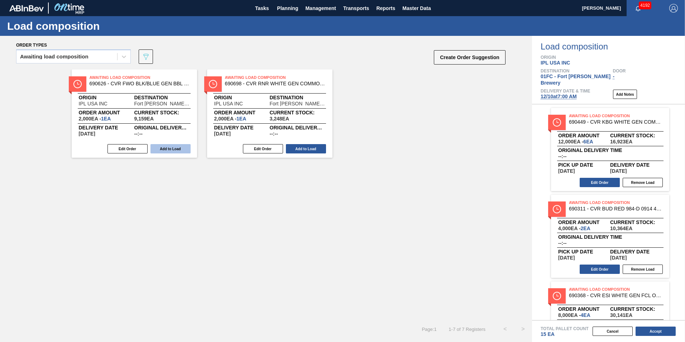
click at [176, 149] on button "Add to Load" at bounding box center [170, 148] width 40 height 9
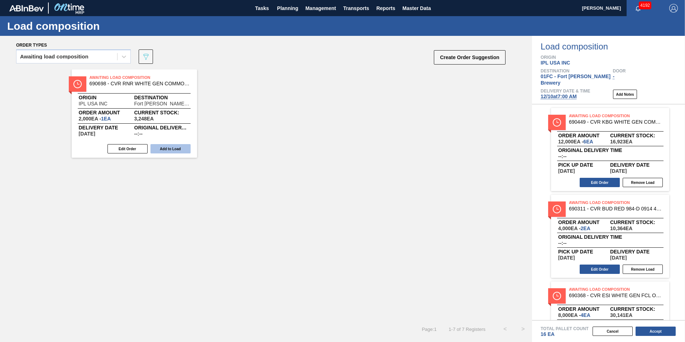
click at [176, 149] on button "Add to Load" at bounding box center [170, 148] width 40 height 9
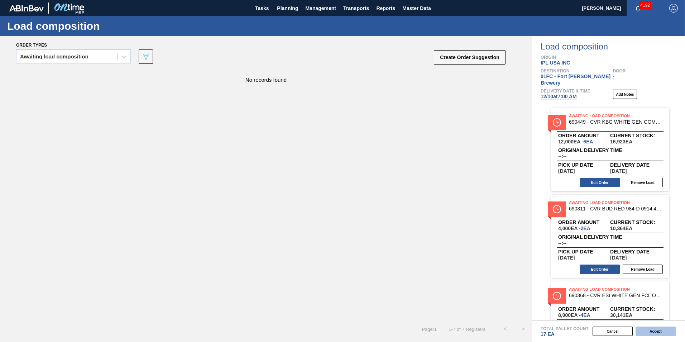
click at [653, 329] on button "Accept" at bounding box center [655, 330] width 40 height 9
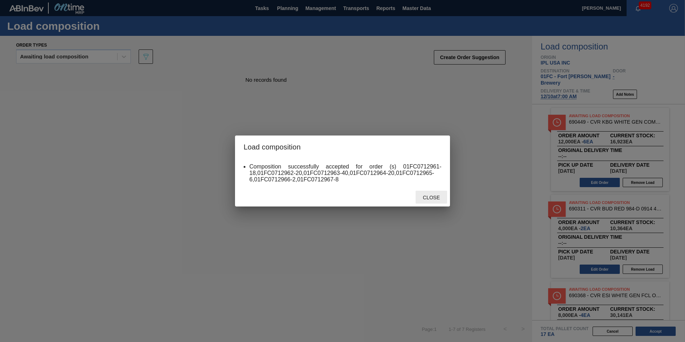
click at [429, 197] on span "Close" at bounding box center [431, 197] width 28 height 6
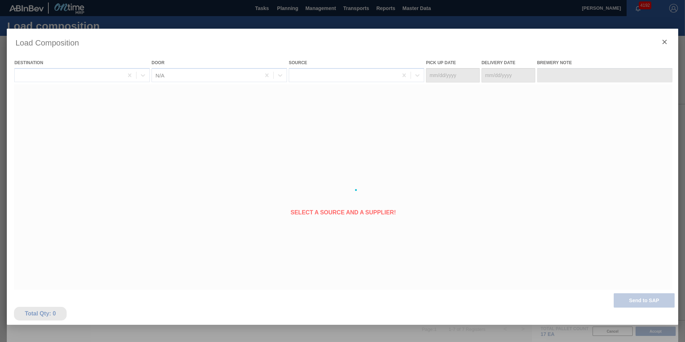
type Date "[DATE]"
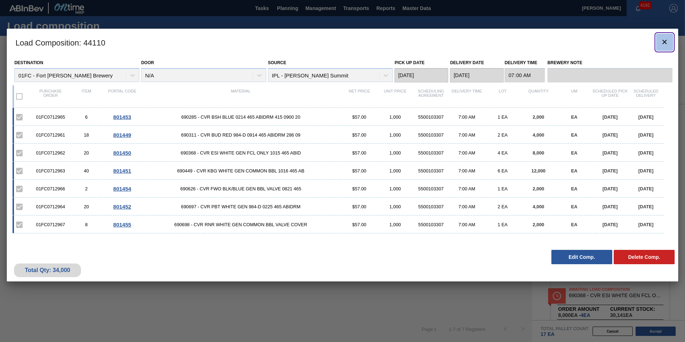
click at [664, 39] on icon "botão de ícone" at bounding box center [664, 42] width 9 height 9
